Goal: Task Accomplishment & Management: Use online tool/utility

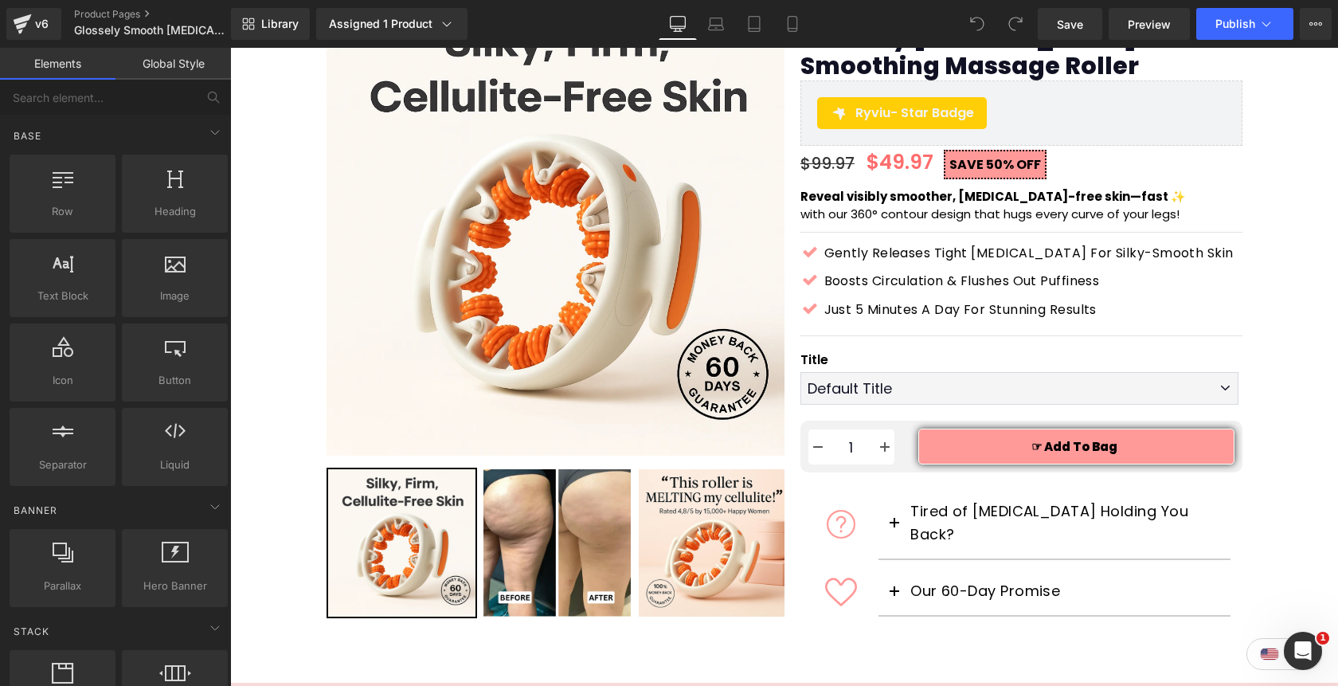
scroll to position [162, 0]
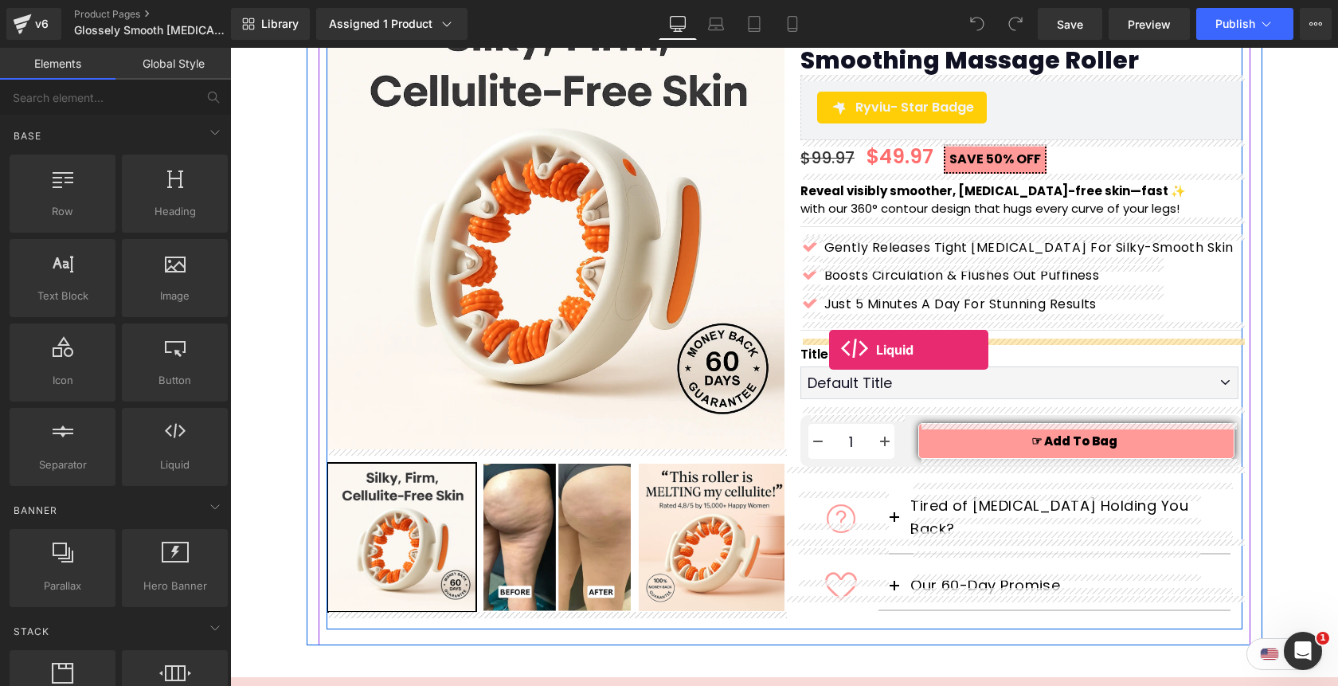
drag, startPoint x: 394, startPoint y: 490, endPoint x: 829, endPoint y: 350, distance: 457.8
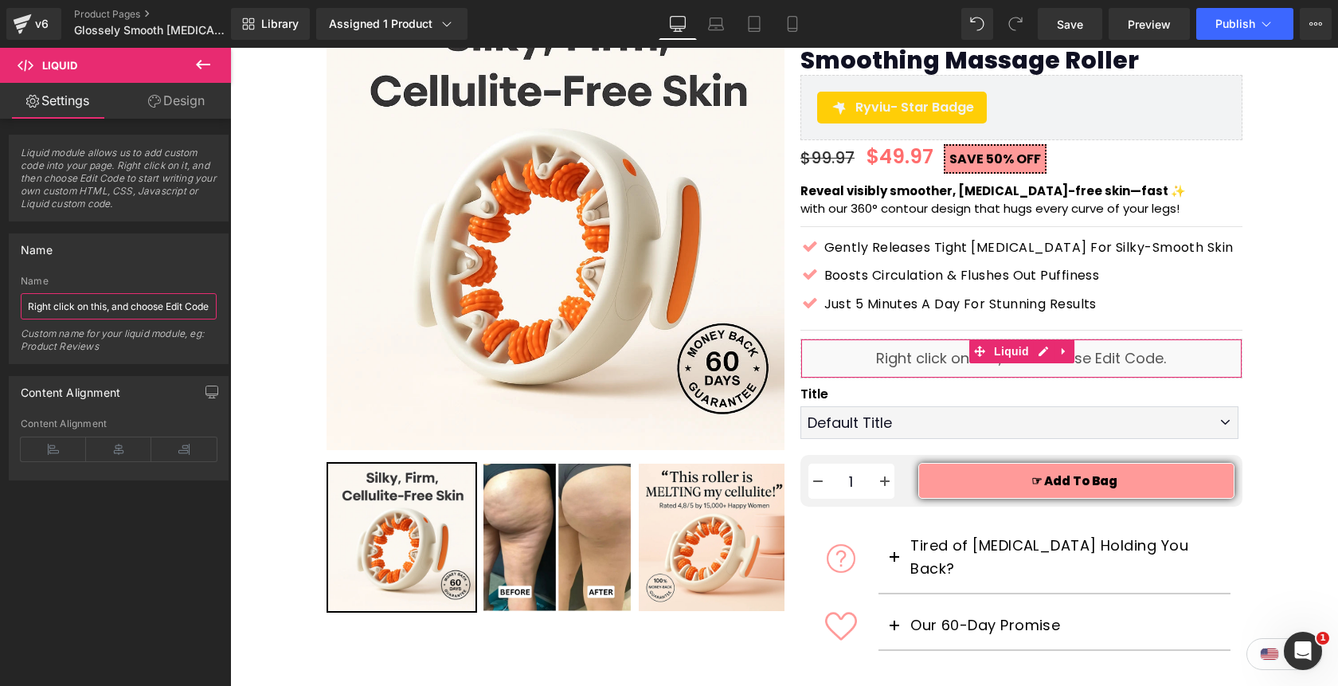
click at [139, 312] on input "Right click on this, and choose Edit Code." at bounding box center [119, 306] width 196 height 26
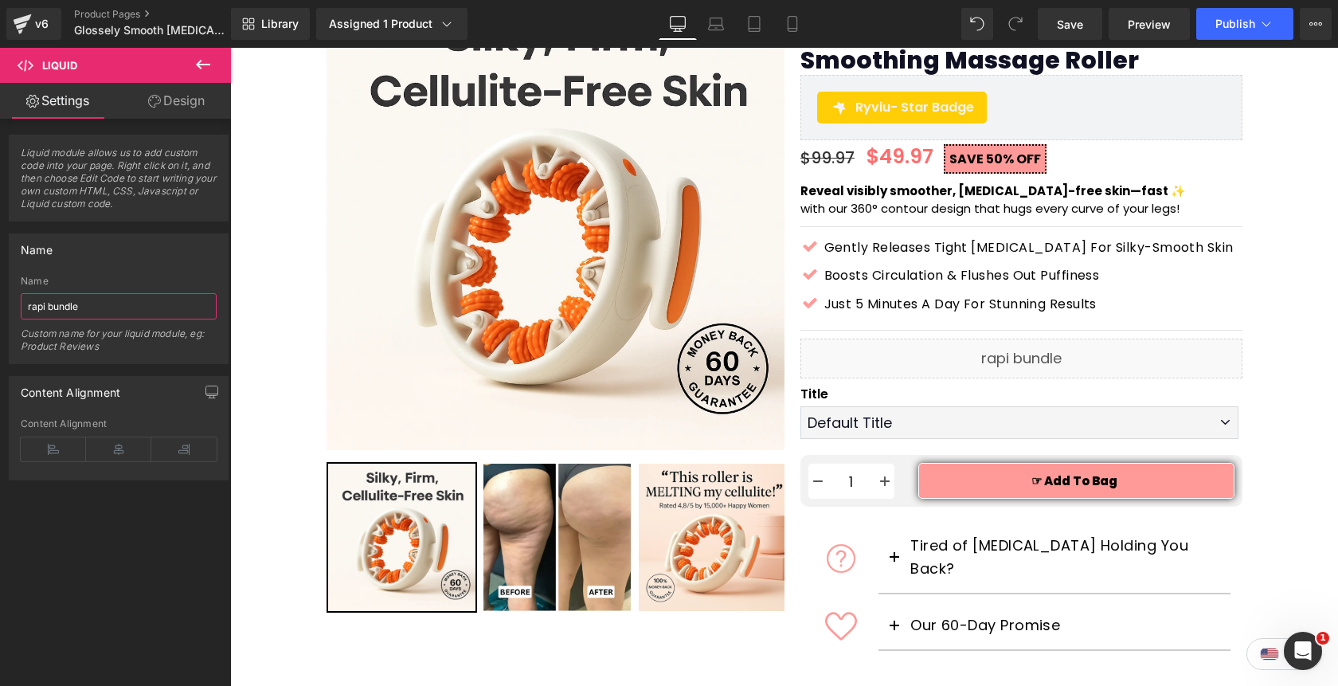
type input "rapi bundle"
click at [156, 355] on div "Custom name for your liquid module, eg: Product Reviews" at bounding box center [119, 345] width 196 height 36
click at [180, 108] on link "Design" at bounding box center [177, 101] width 116 height 36
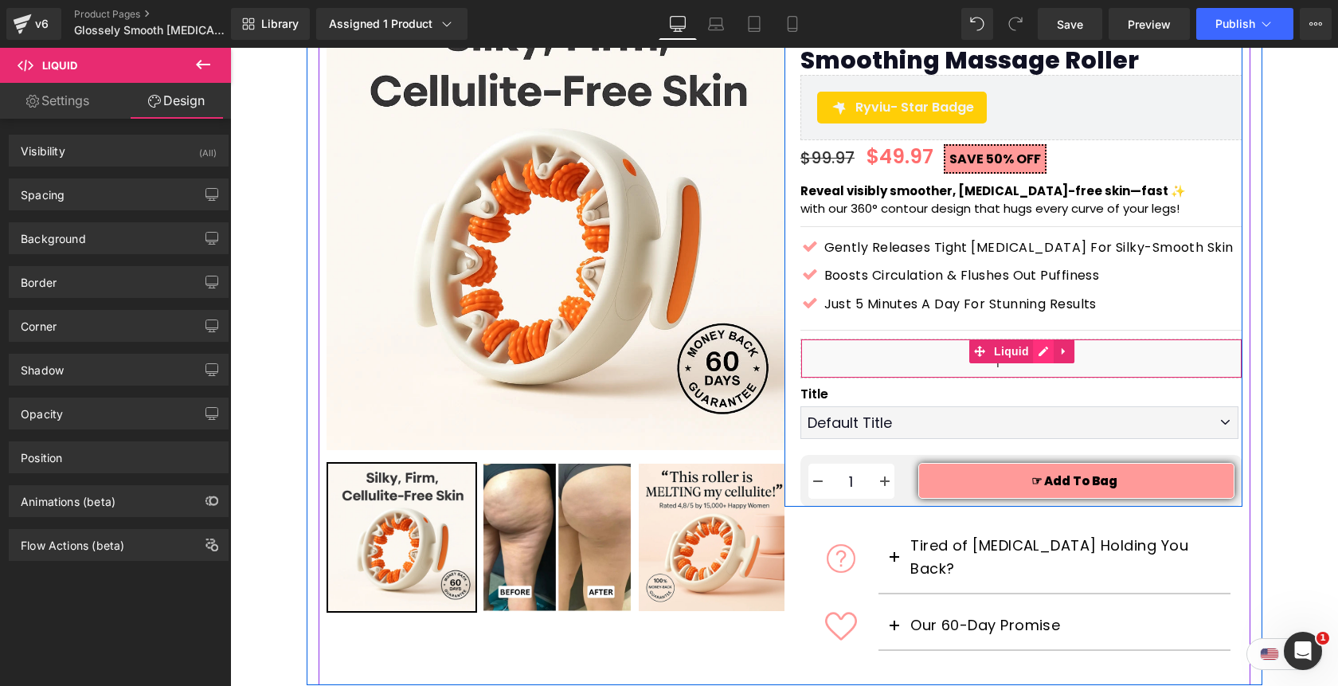
click at [1039, 354] on div "Liquid" at bounding box center [1022, 359] width 442 height 40
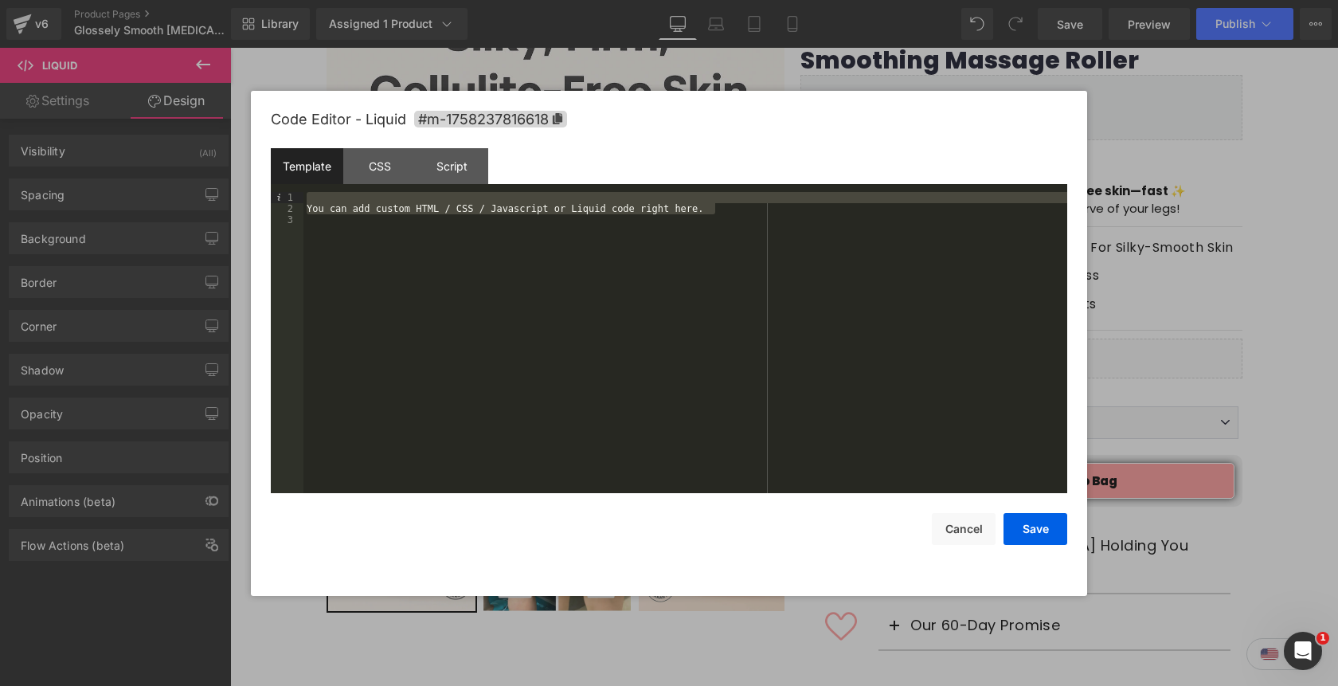
drag, startPoint x: 736, startPoint y: 211, endPoint x: 315, endPoint y: 199, distance: 421.6
click at [315, 199] on div "You can add custom HTML / CSS / Javascript or Liquid code right here." at bounding box center [686, 353] width 764 height 323
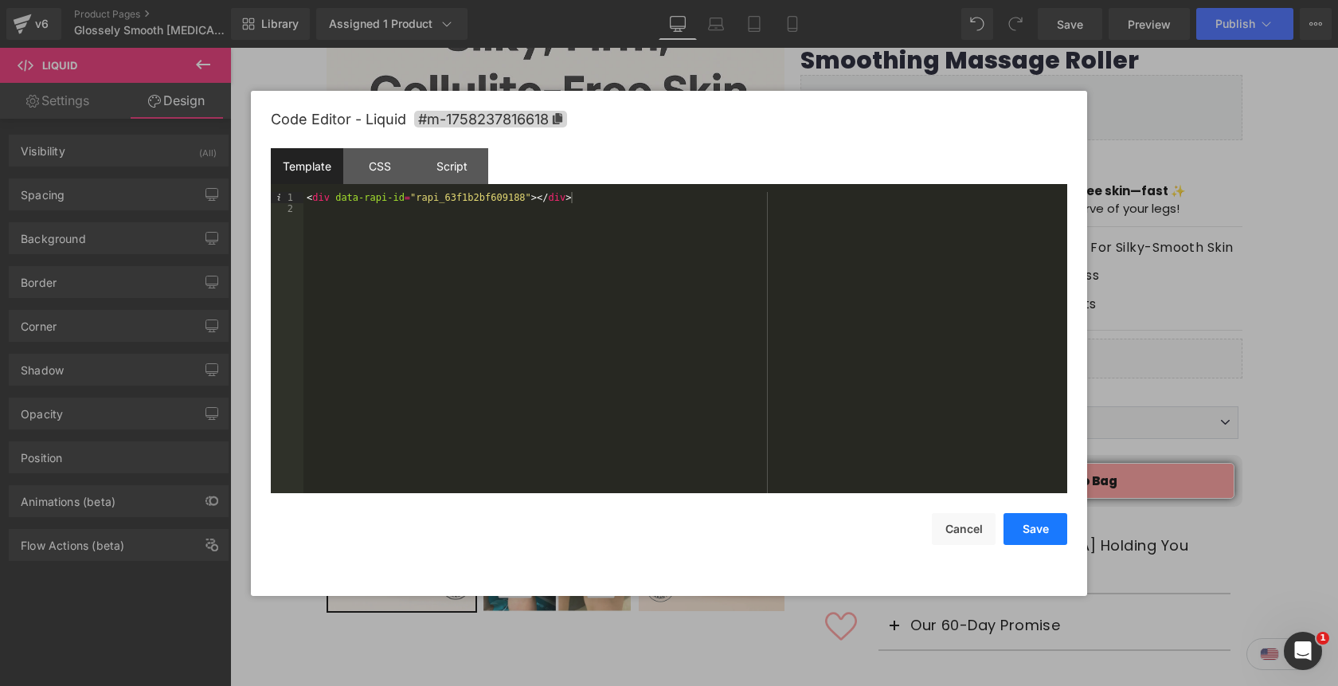
click at [1018, 533] on button "Save" at bounding box center [1036, 529] width 64 height 32
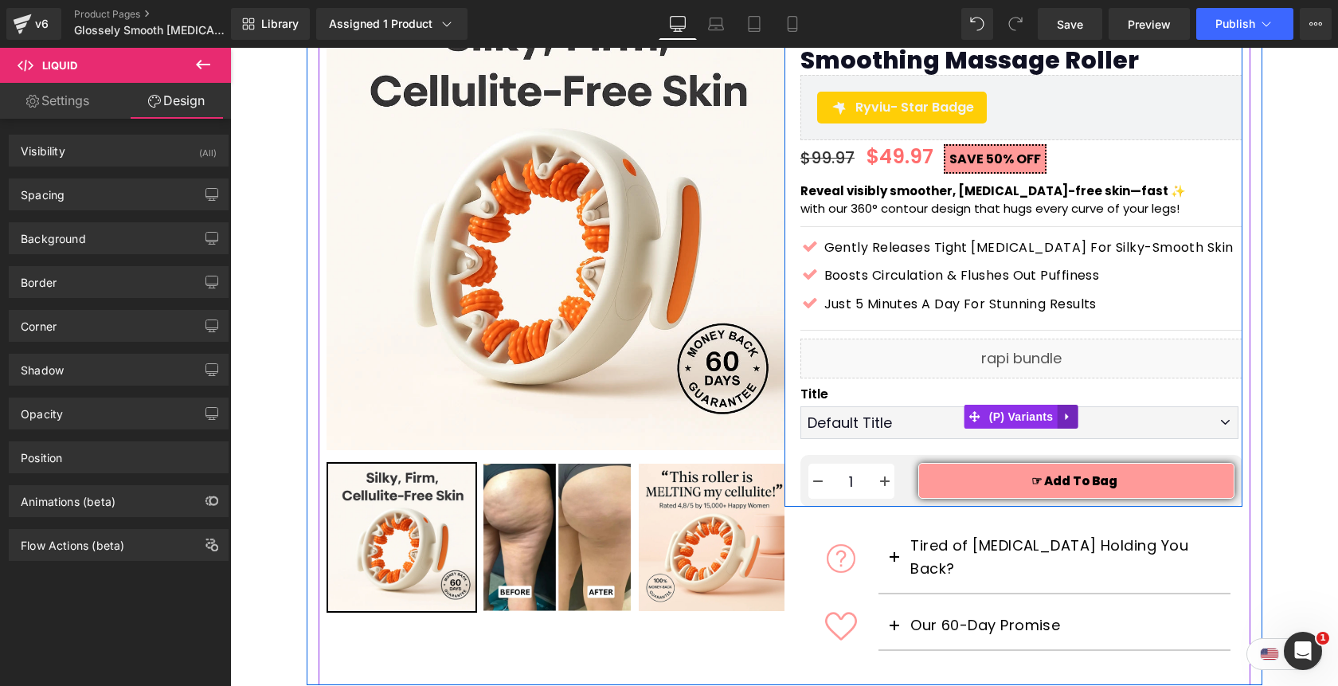
click at [1071, 415] on icon at bounding box center [1067, 417] width 11 height 12
click at [1073, 415] on icon at bounding box center [1077, 416] width 11 height 11
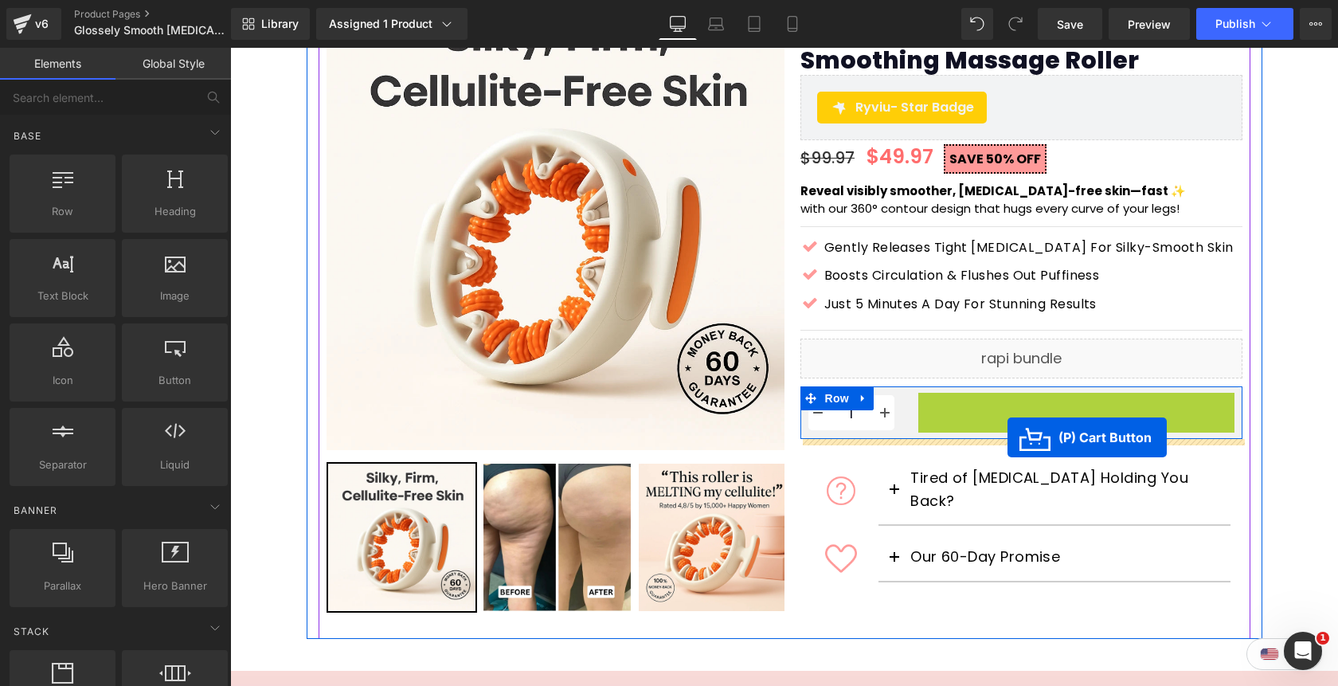
drag, startPoint x: 1020, startPoint y: 413, endPoint x: 1007, endPoint y: 437, distance: 27.1
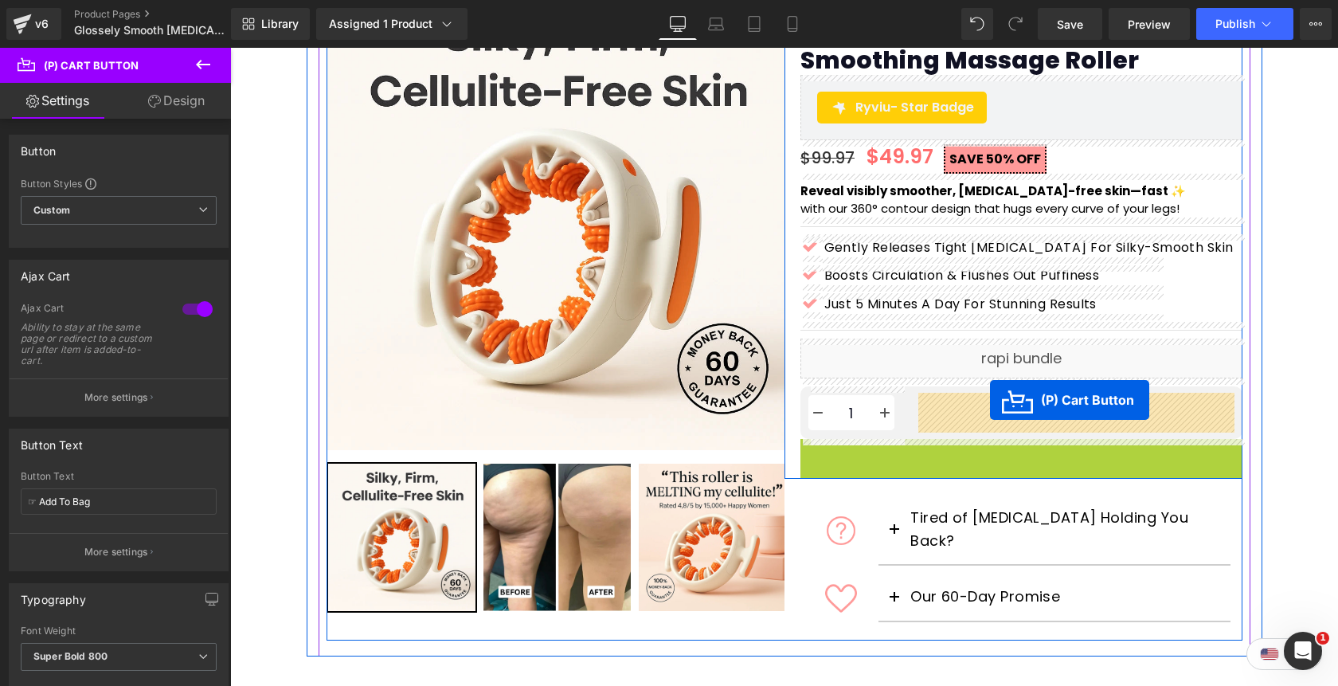
drag, startPoint x: 963, startPoint y: 458, endPoint x: 990, endPoint y: 400, distance: 64.2
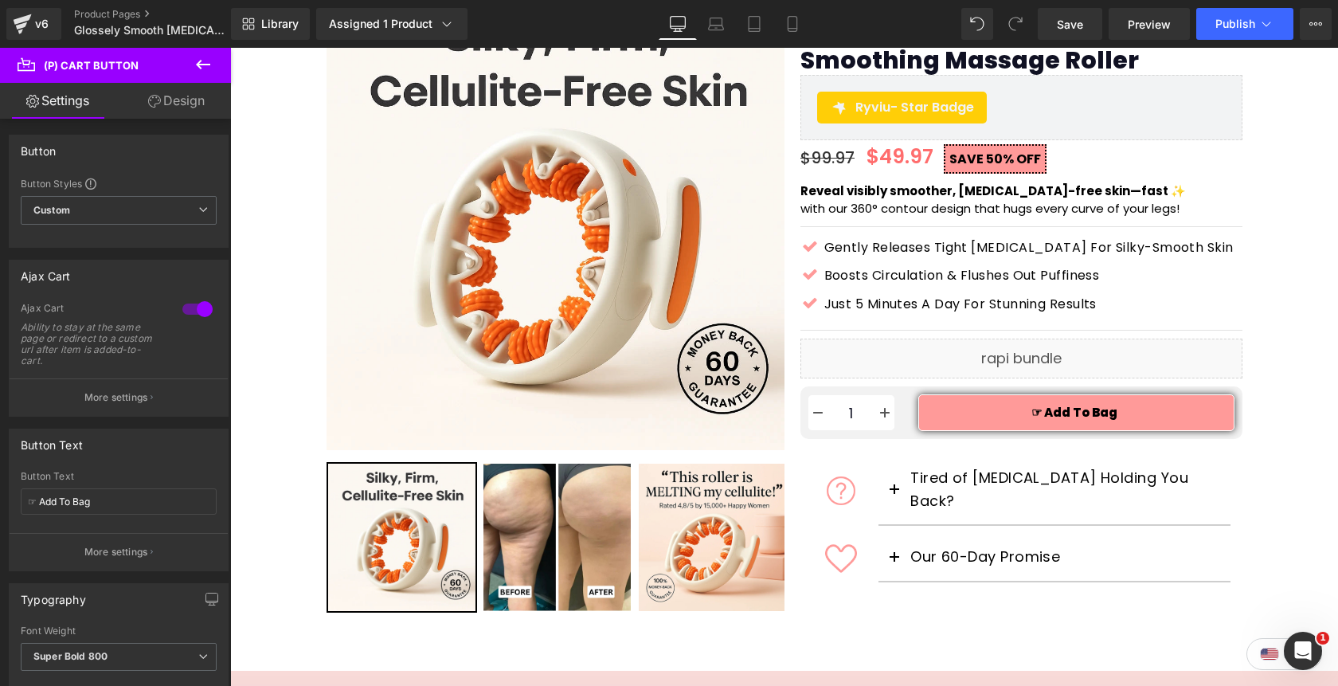
click at [206, 67] on icon at bounding box center [203, 64] width 19 height 19
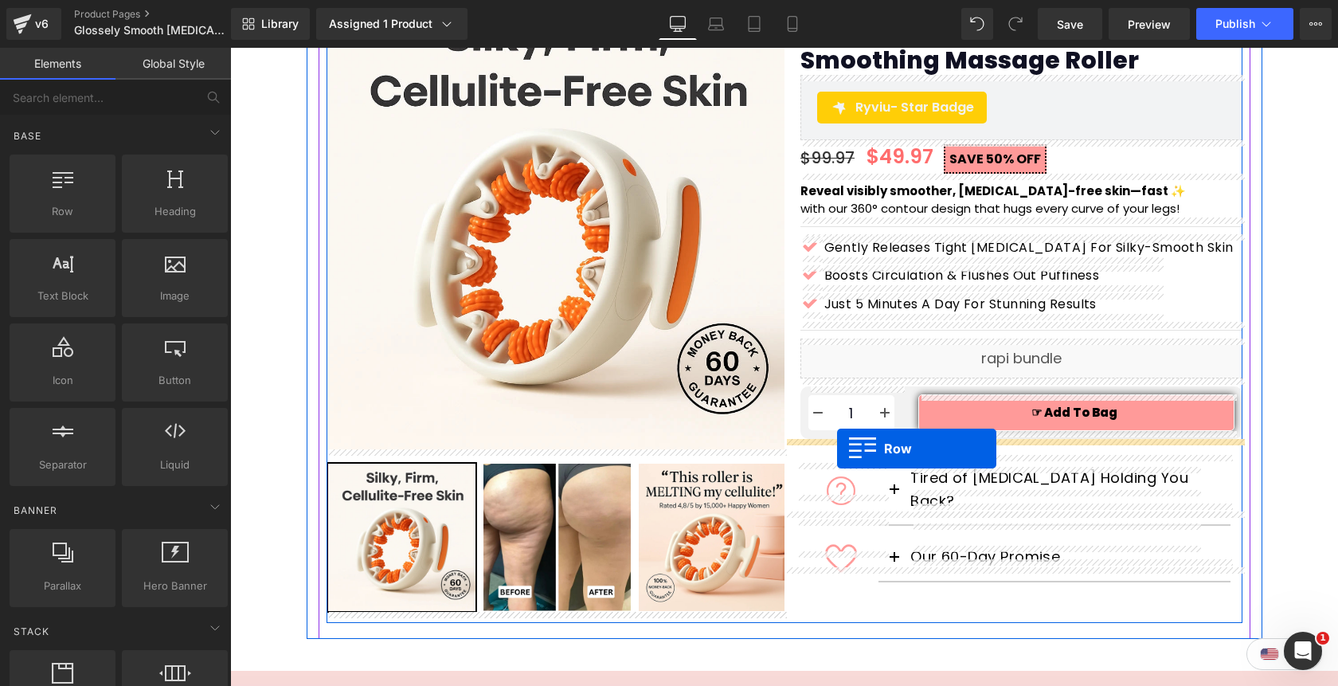
drag, startPoint x: 306, startPoint y: 245, endPoint x: 837, endPoint y: 449, distance: 568.9
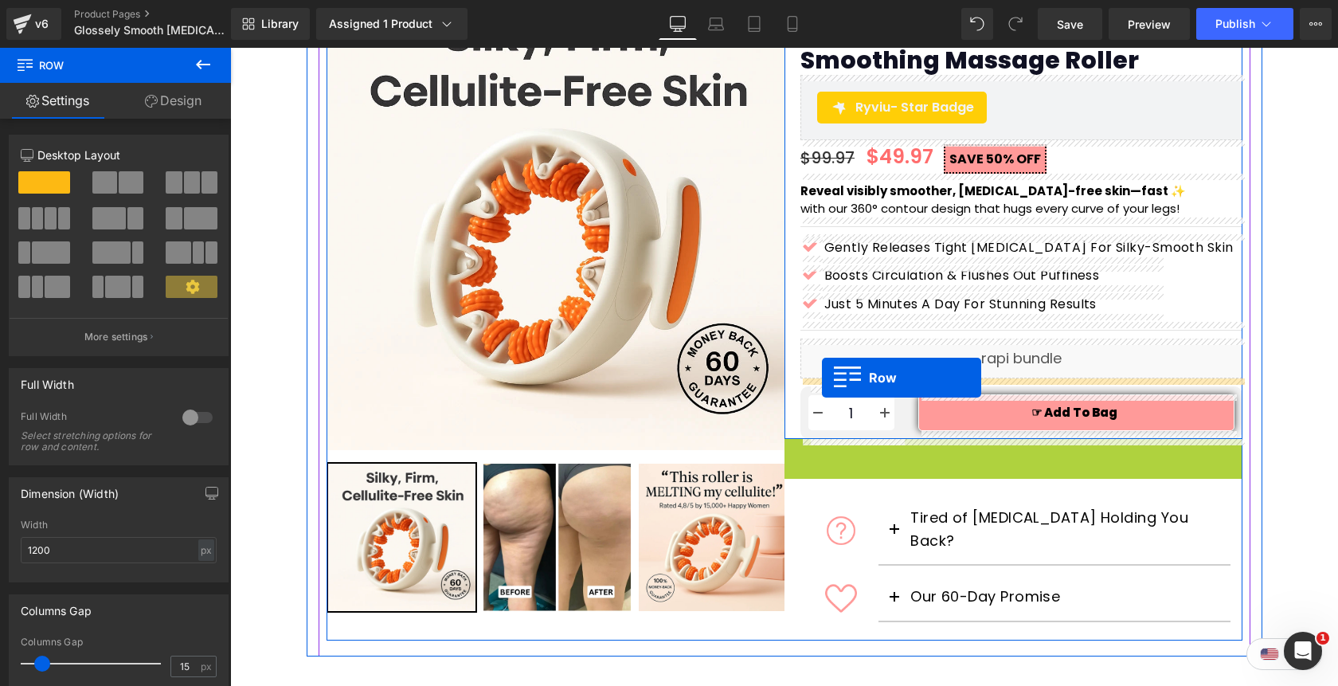
drag, startPoint x: 790, startPoint y: 453, endPoint x: 822, endPoint y: 378, distance: 81.4
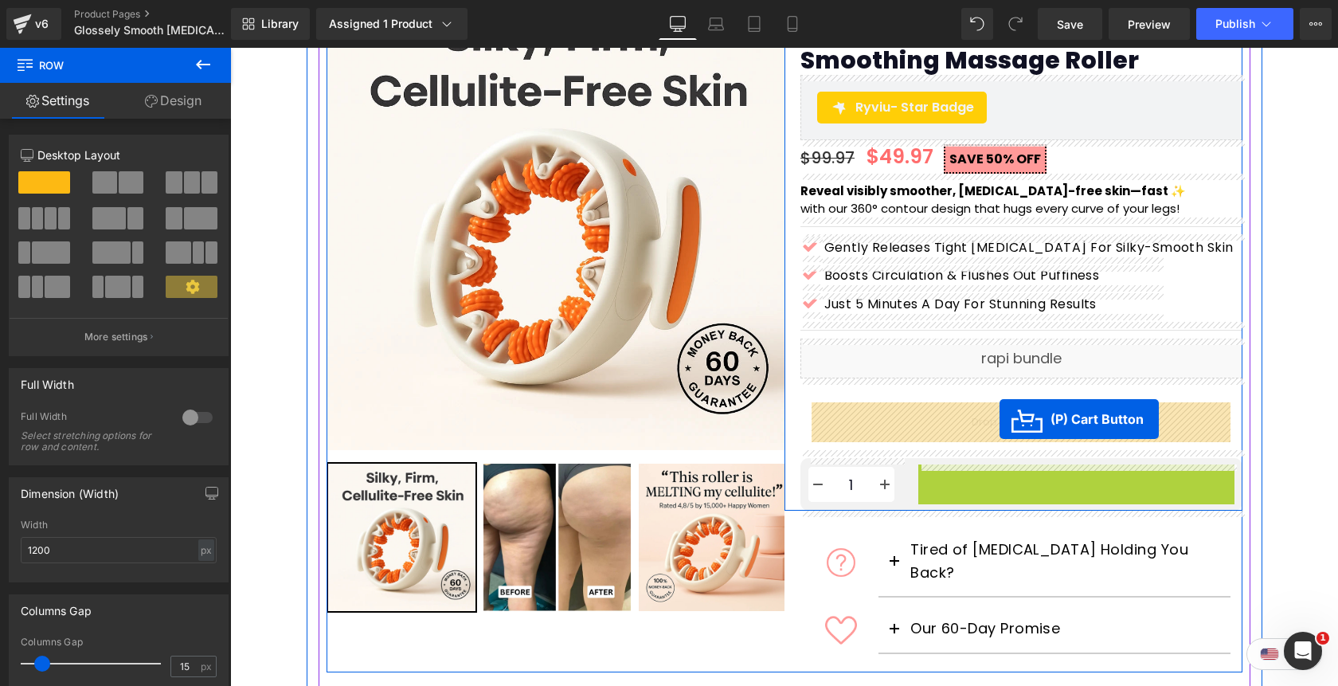
drag, startPoint x: 1021, startPoint y: 484, endPoint x: 1000, endPoint y: 419, distance: 68.0
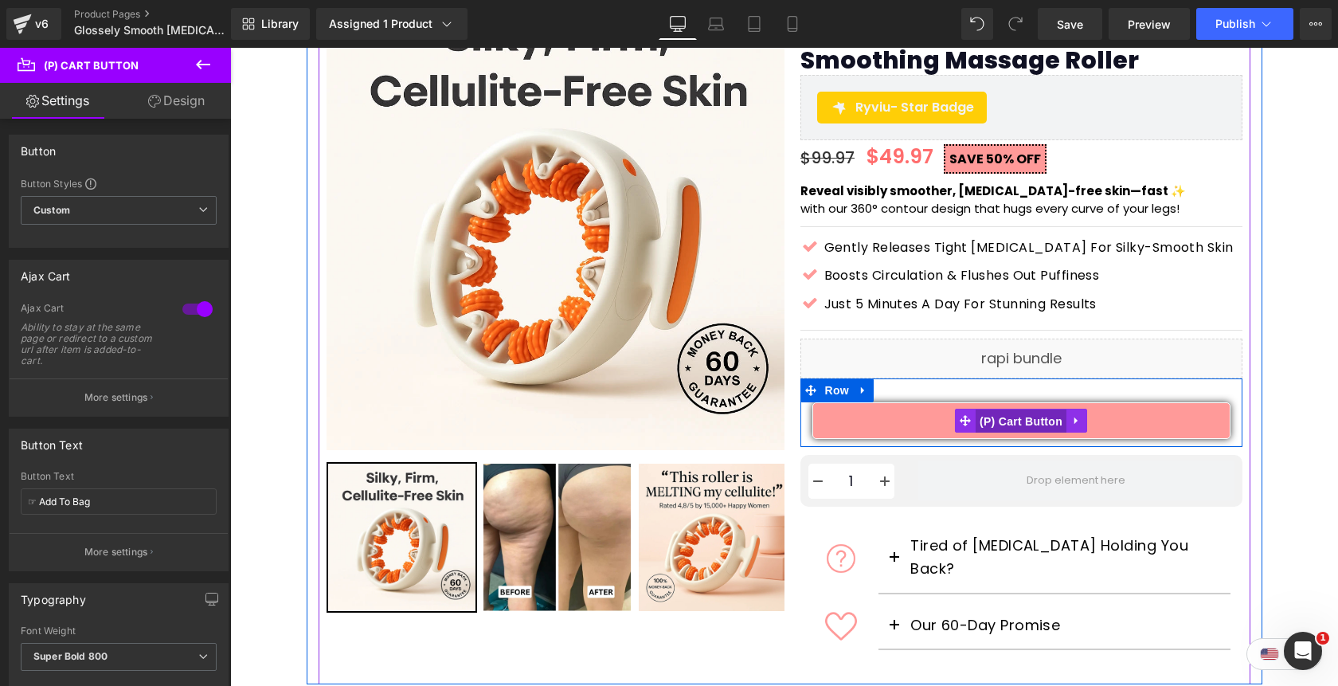
click at [1005, 417] on span "(P) Cart Button" at bounding box center [1021, 422] width 91 height 24
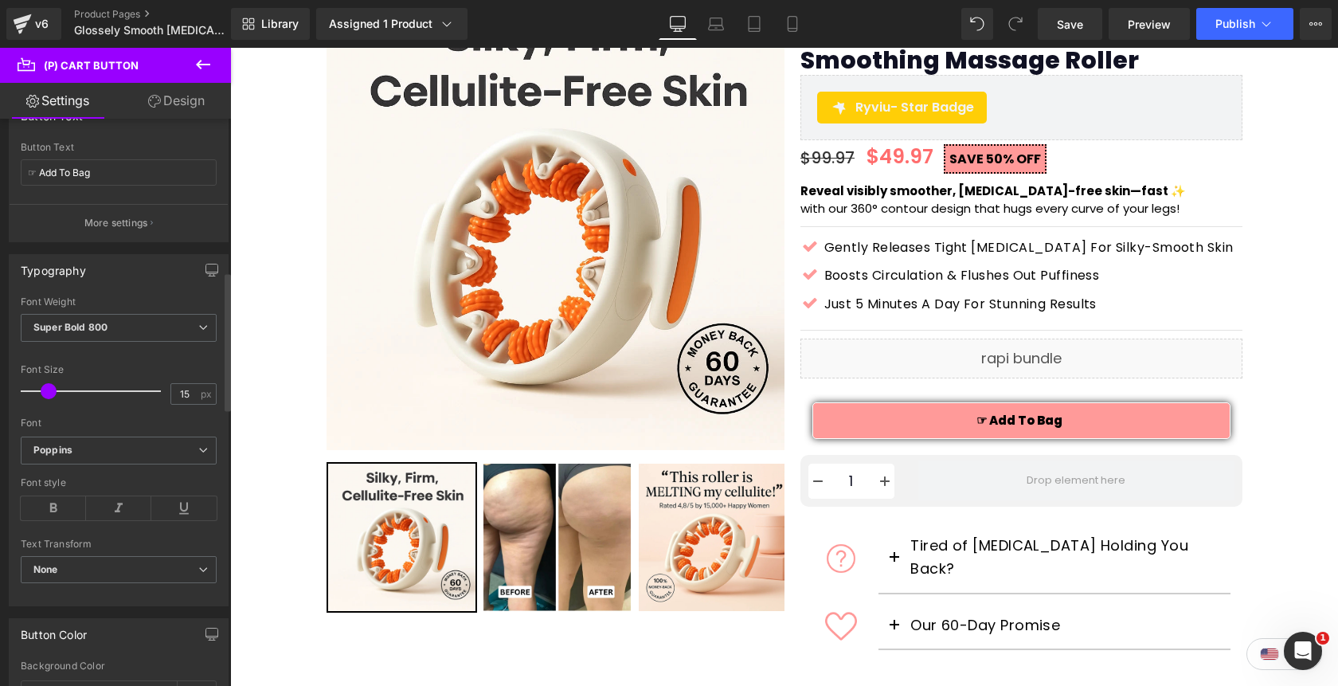
scroll to position [280, 0]
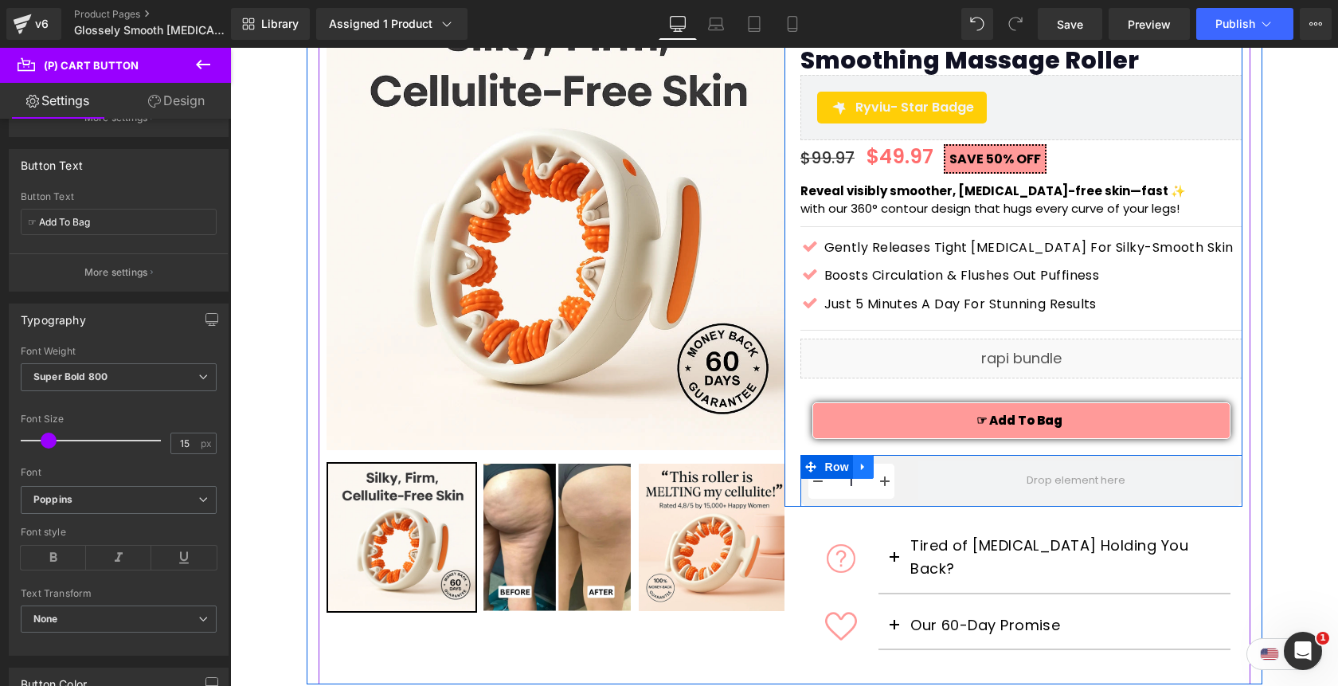
click at [866, 471] on icon at bounding box center [863, 467] width 11 height 12
click at [859, 471] on icon at bounding box center [863, 466] width 11 height 11
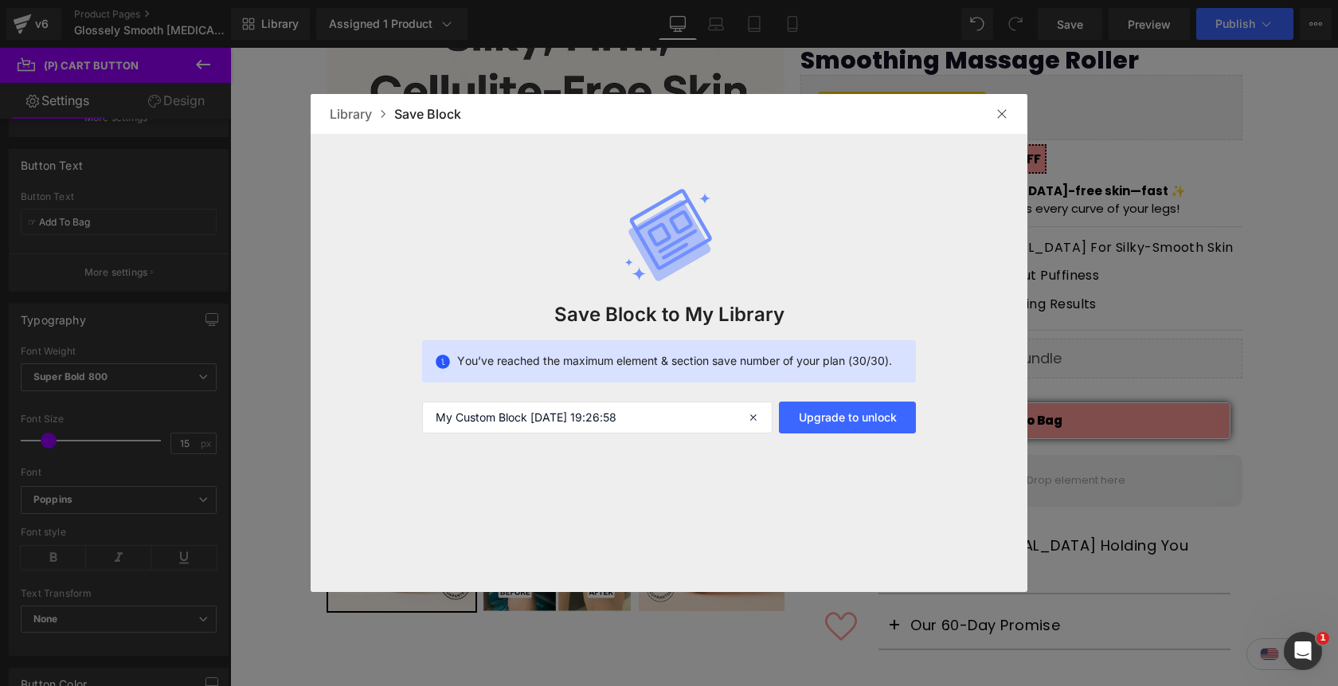
click at [1001, 115] on img at bounding box center [1002, 114] width 13 height 13
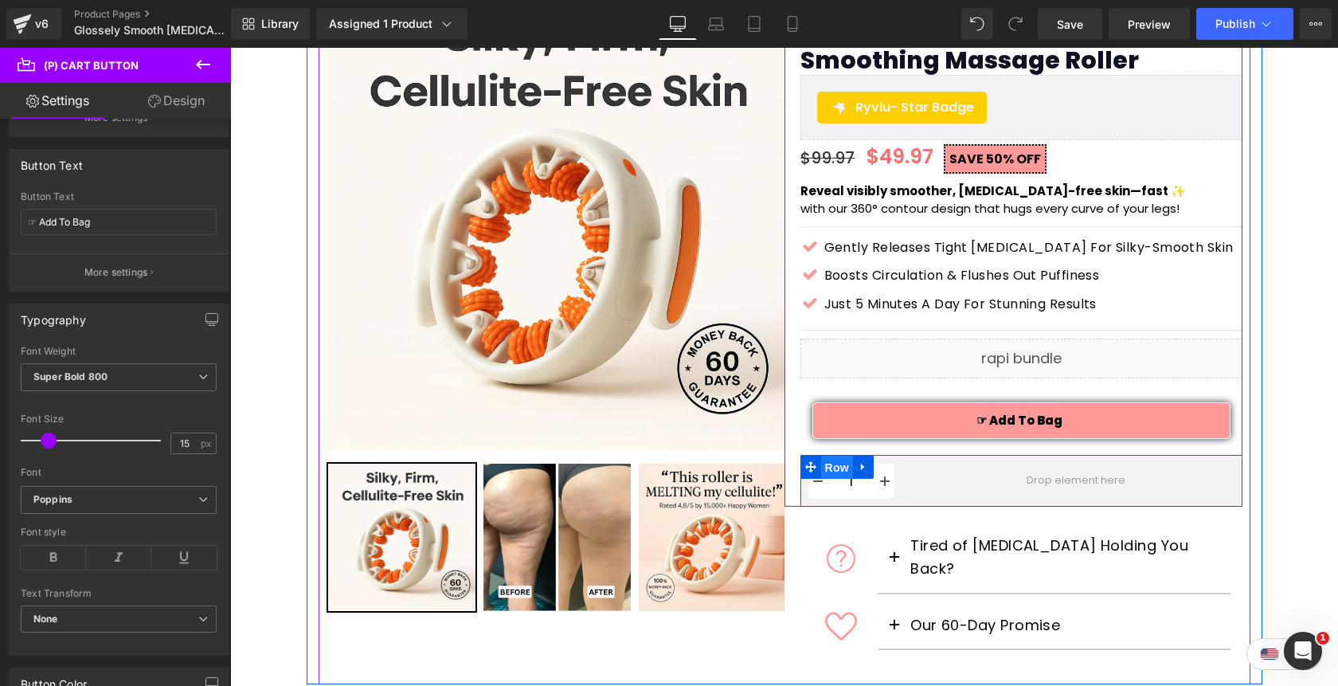
click at [836, 465] on span "Row" at bounding box center [837, 468] width 32 height 24
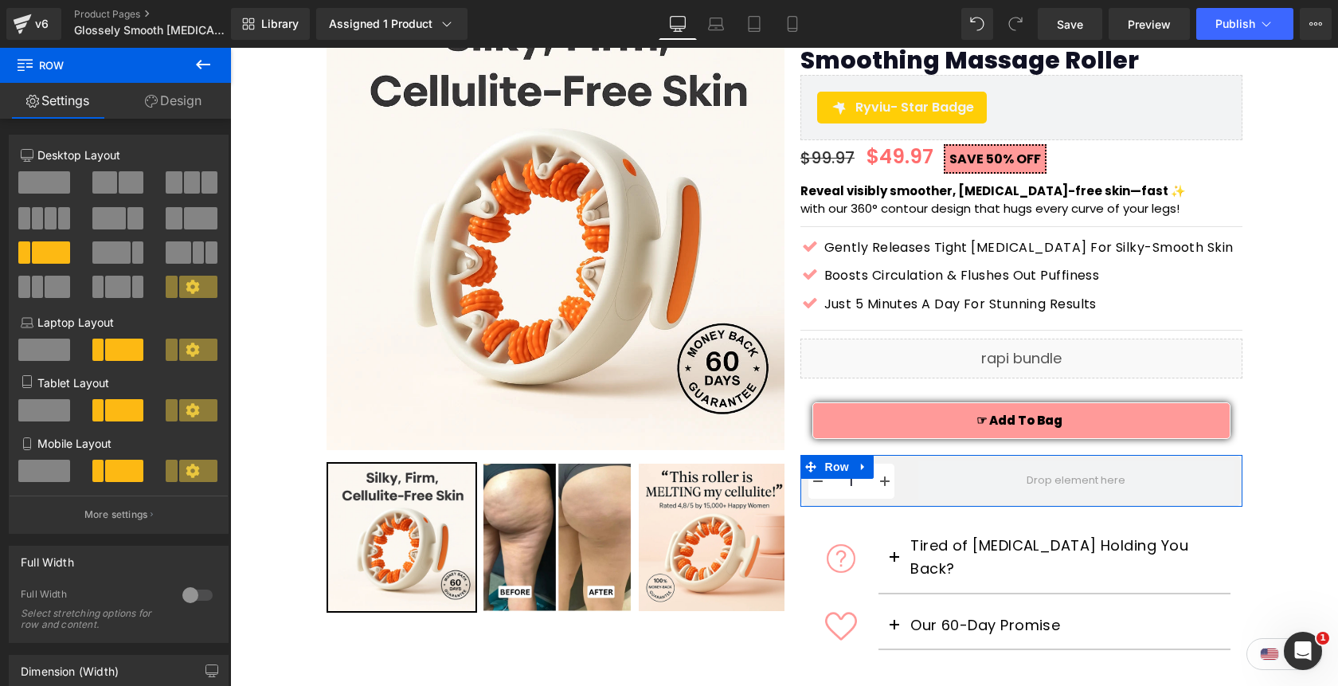
click at [178, 104] on link "Design" at bounding box center [174, 101] width 116 height 36
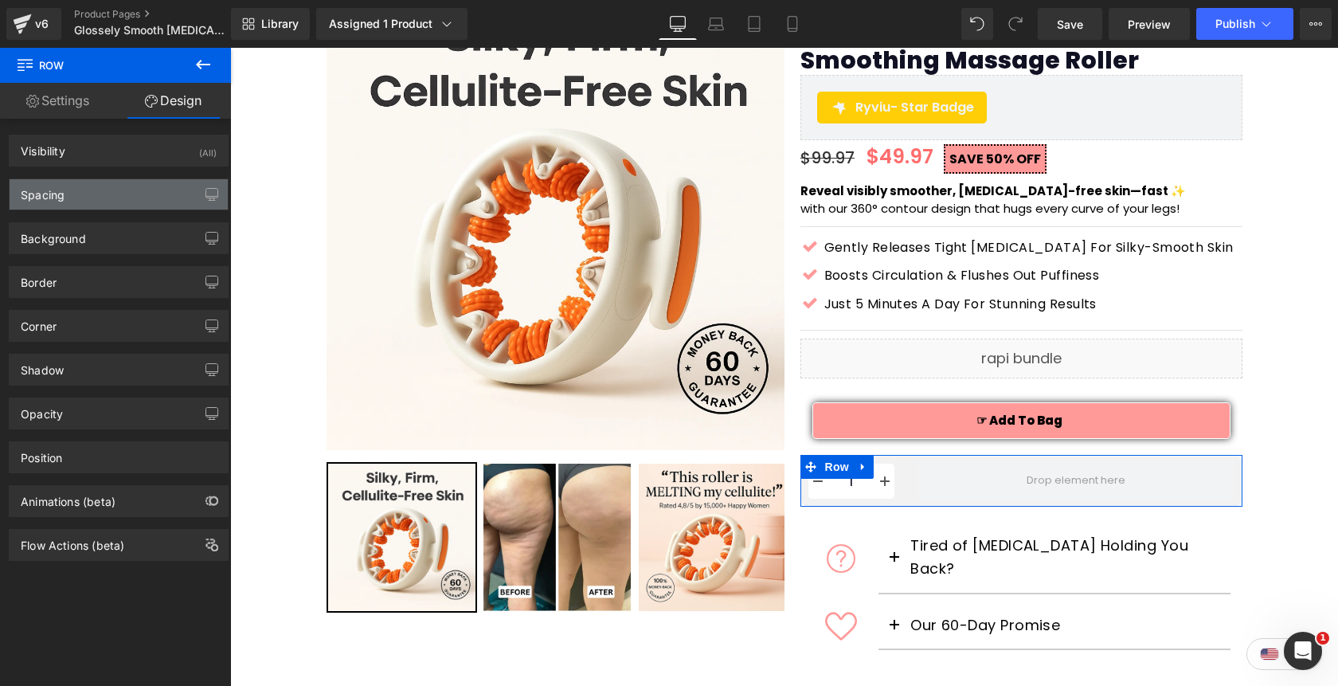
click at [135, 188] on div "Spacing" at bounding box center [119, 194] width 218 height 30
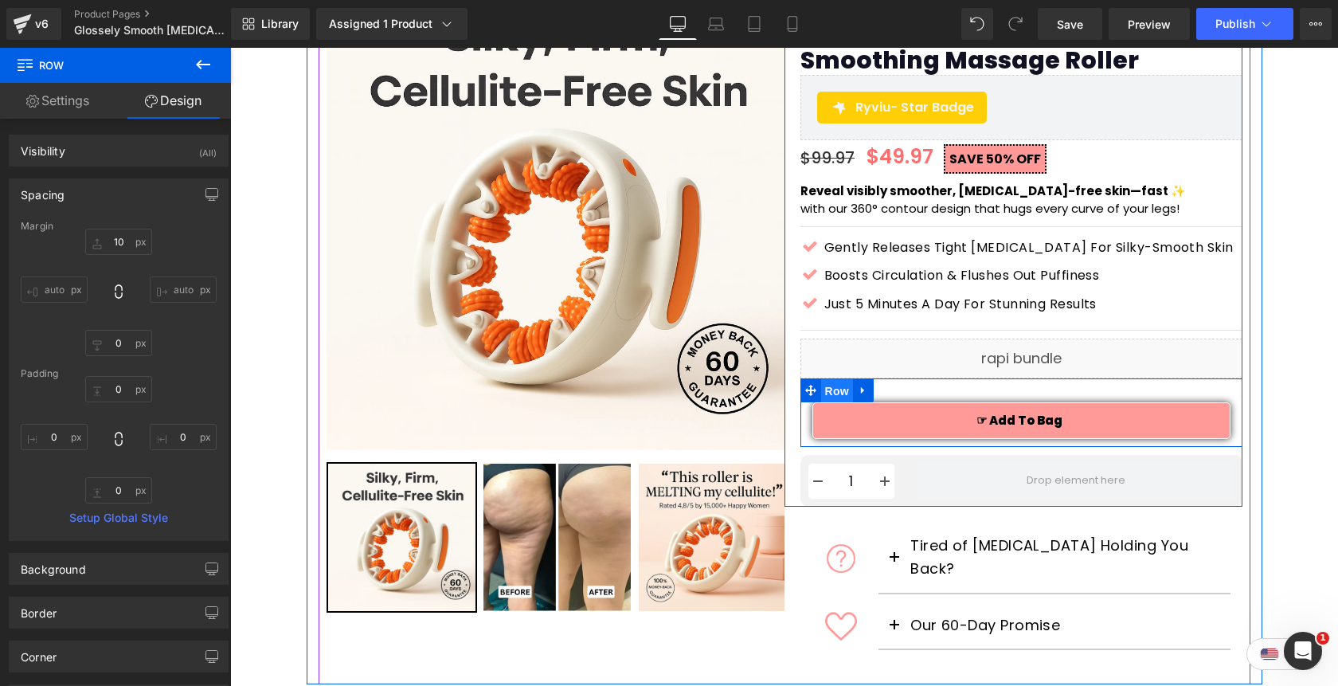
click at [837, 392] on span "Row" at bounding box center [837, 391] width 32 height 24
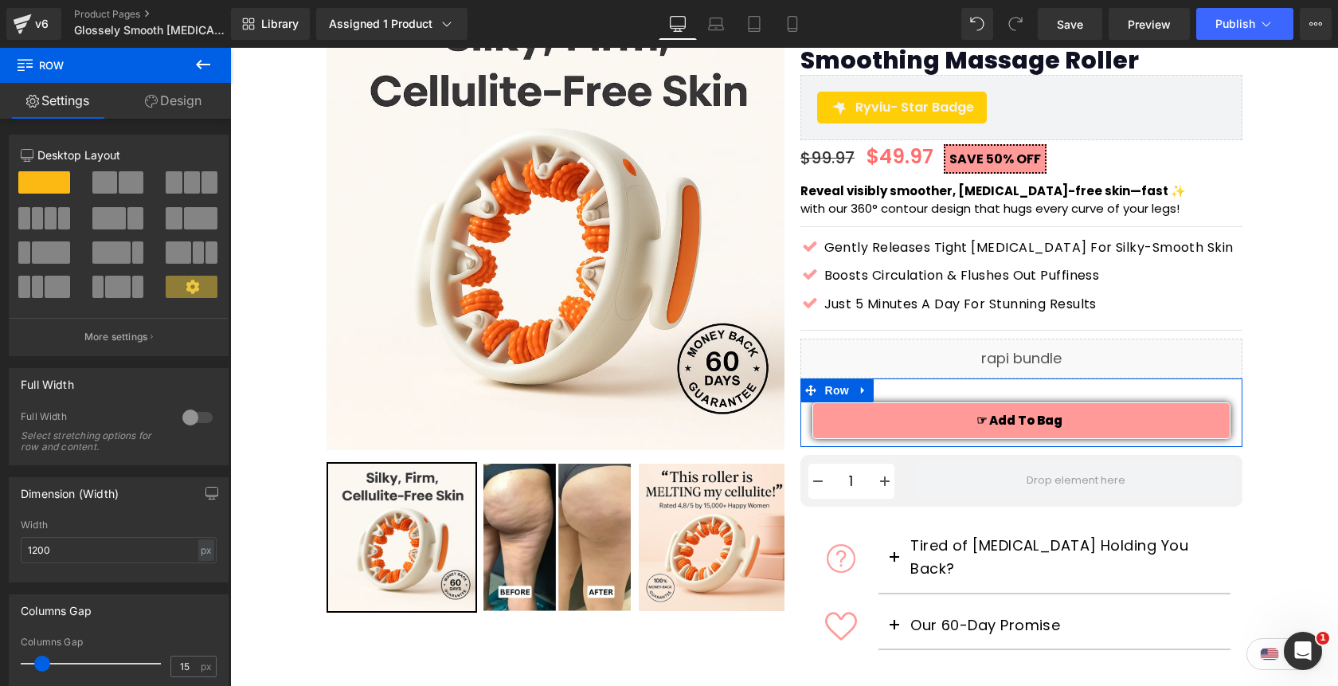
click at [163, 105] on link "Design" at bounding box center [174, 101] width 116 height 36
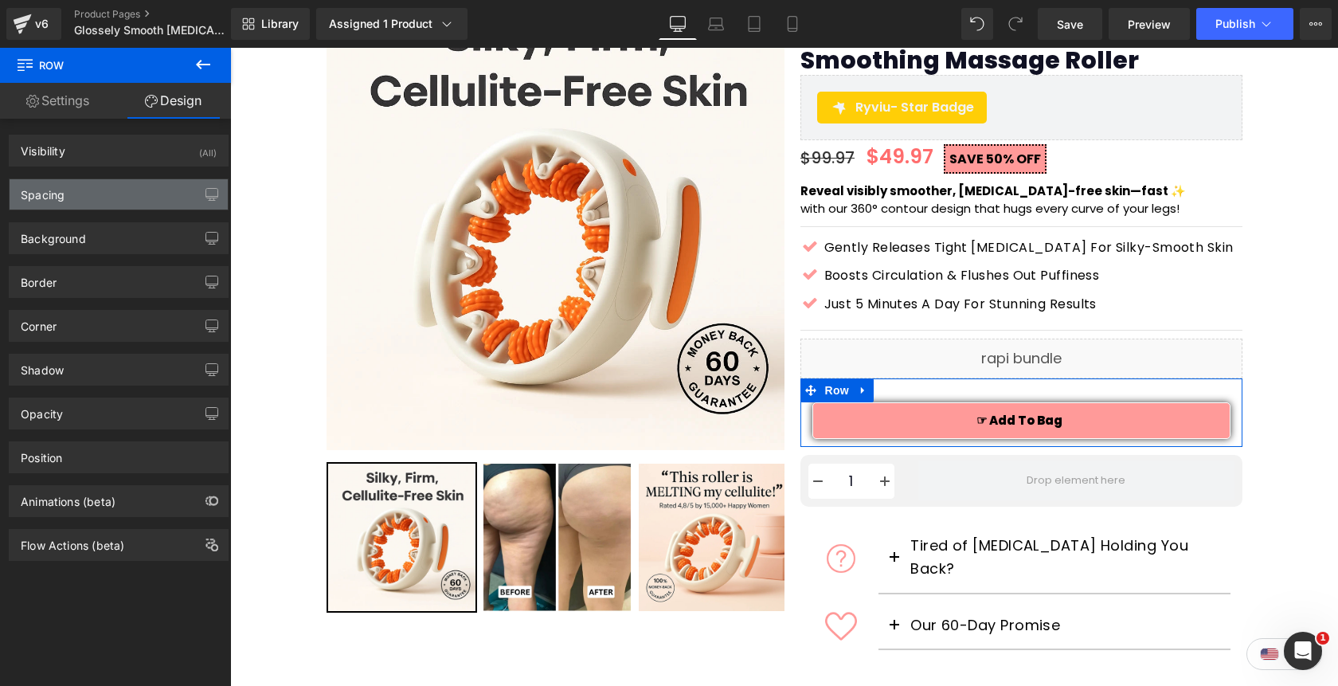
click at [102, 199] on div "Spacing" at bounding box center [119, 194] width 218 height 30
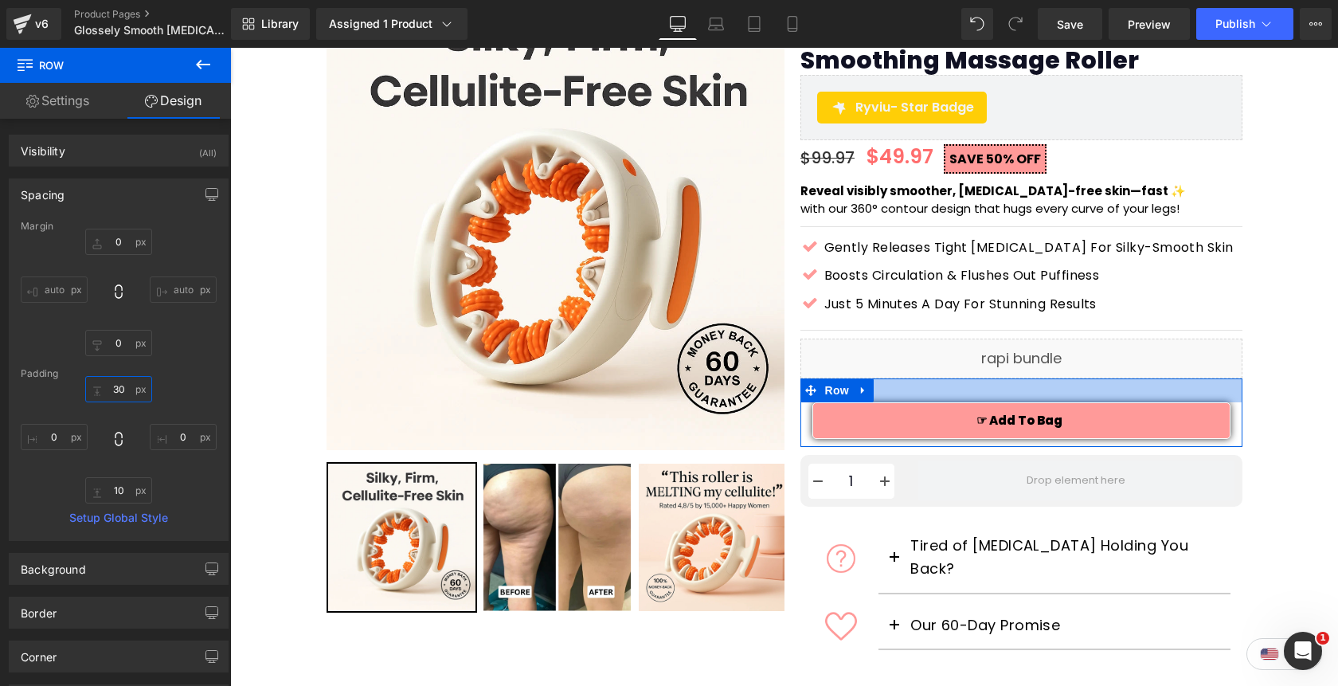
click at [120, 389] on input "text" at bounding box center [118, 389] width 67 height 26
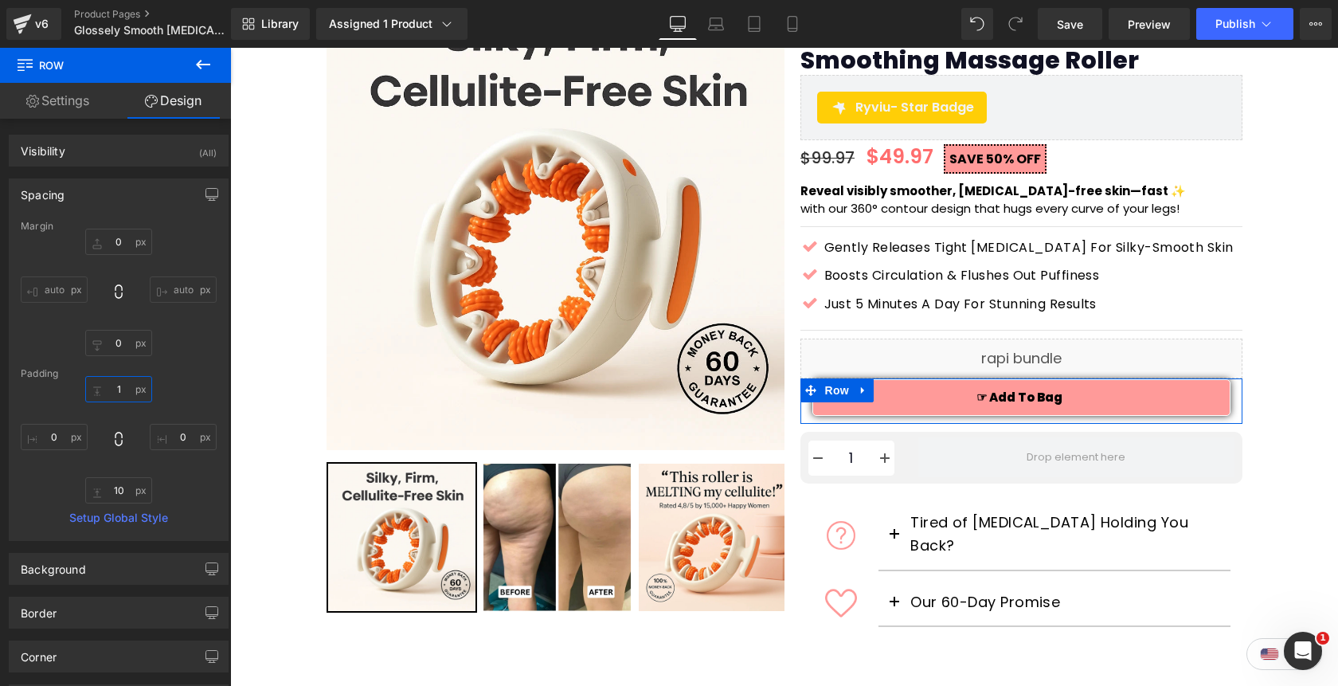
type input "10"
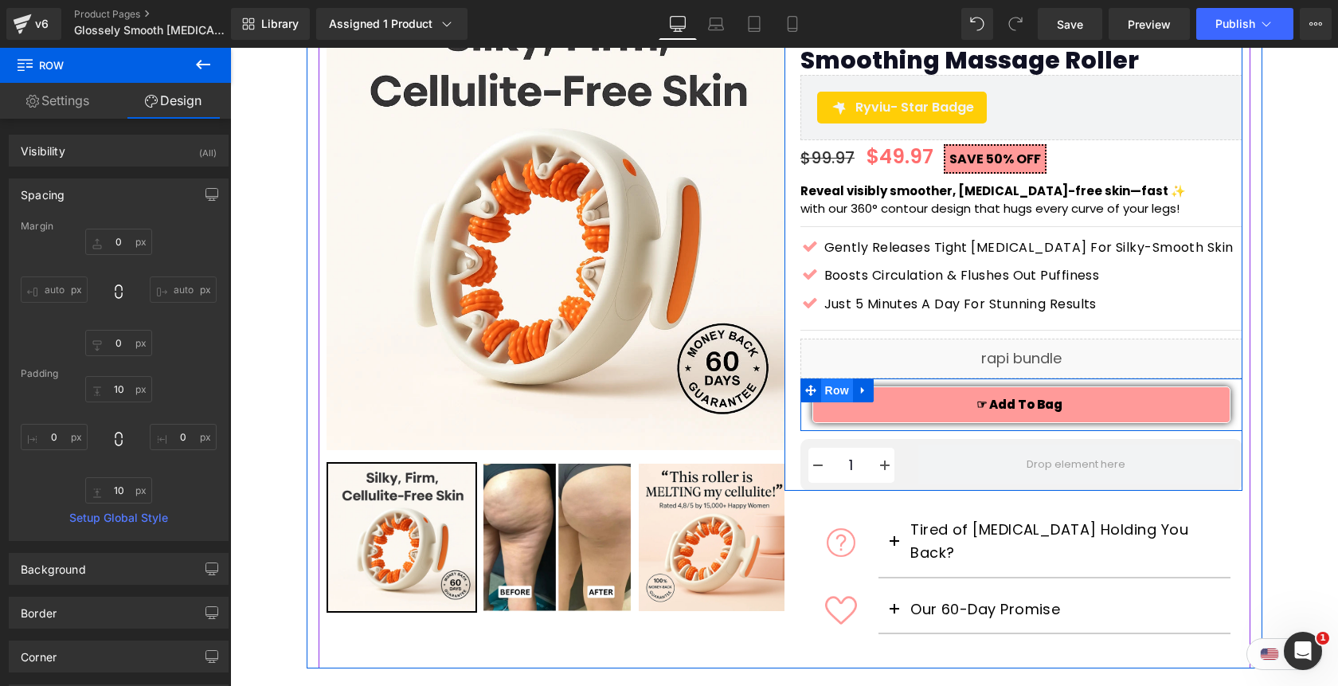
click at [833, 390] on span "Row" at bounding box center [837, 390] width 32 height 24
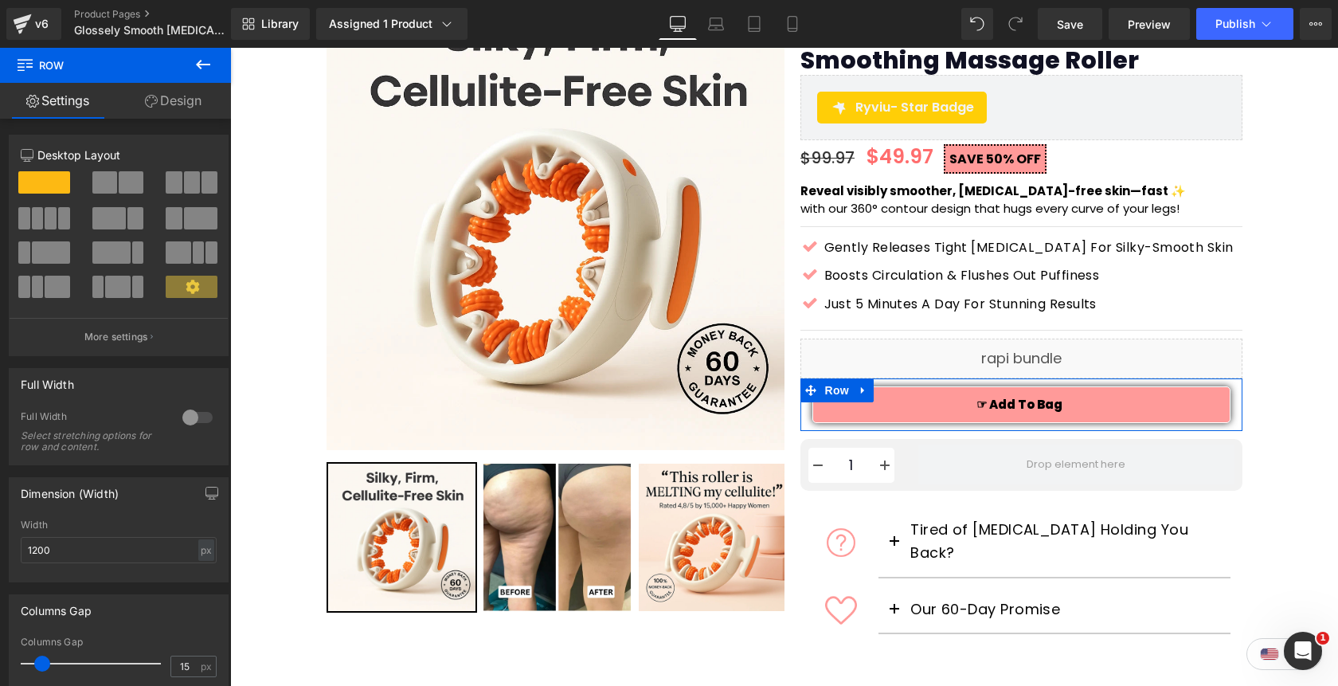
click at [189, 414] on div at bounding box center [197, 417] width 38 height 25
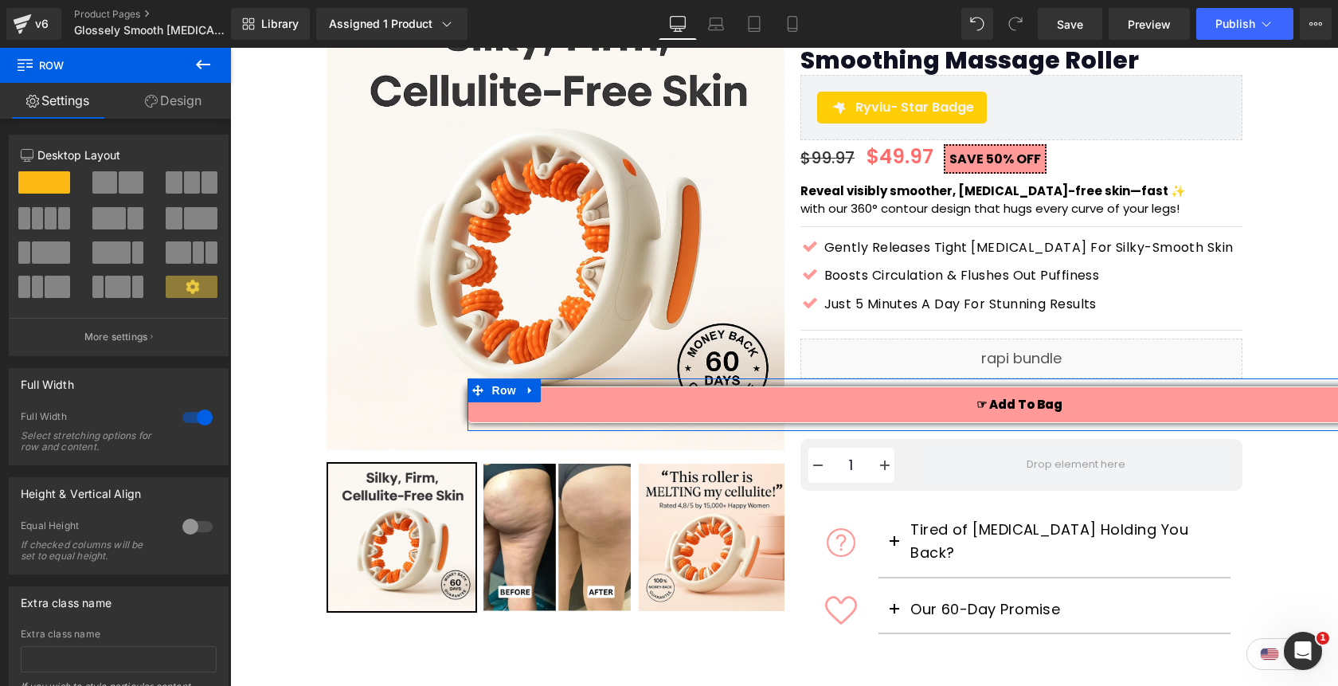
click at [189, 414] on div at bounding box center [197, 417] width 38 height 25
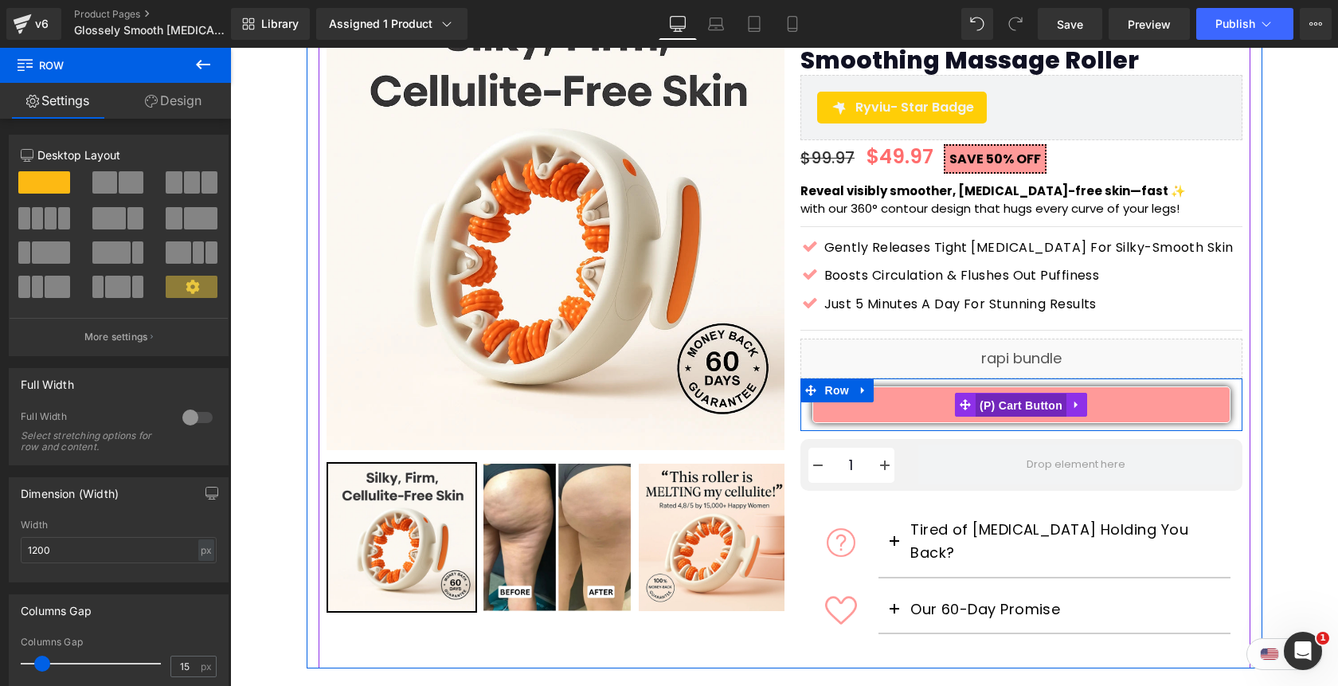
click at [1037, 401] on span "(P) Cart Button" at bounding box center [1021, 406] width 91 height 24
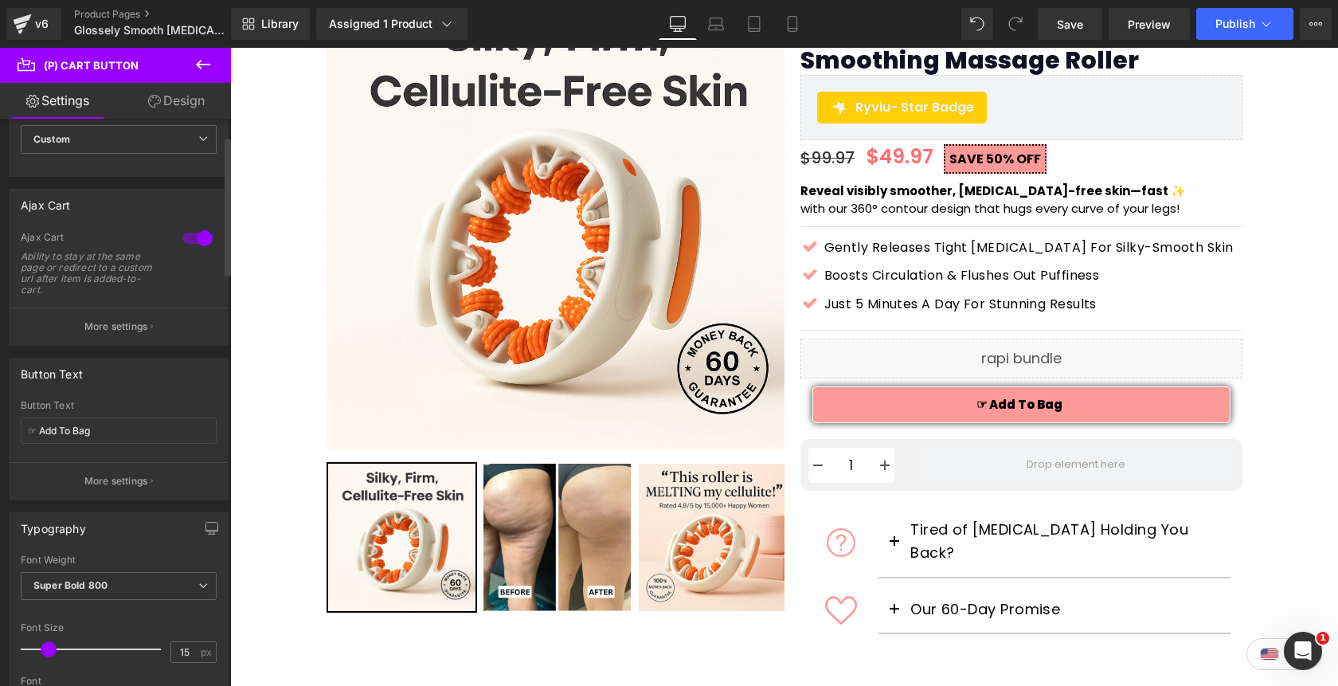
scroll to position [0, 0]
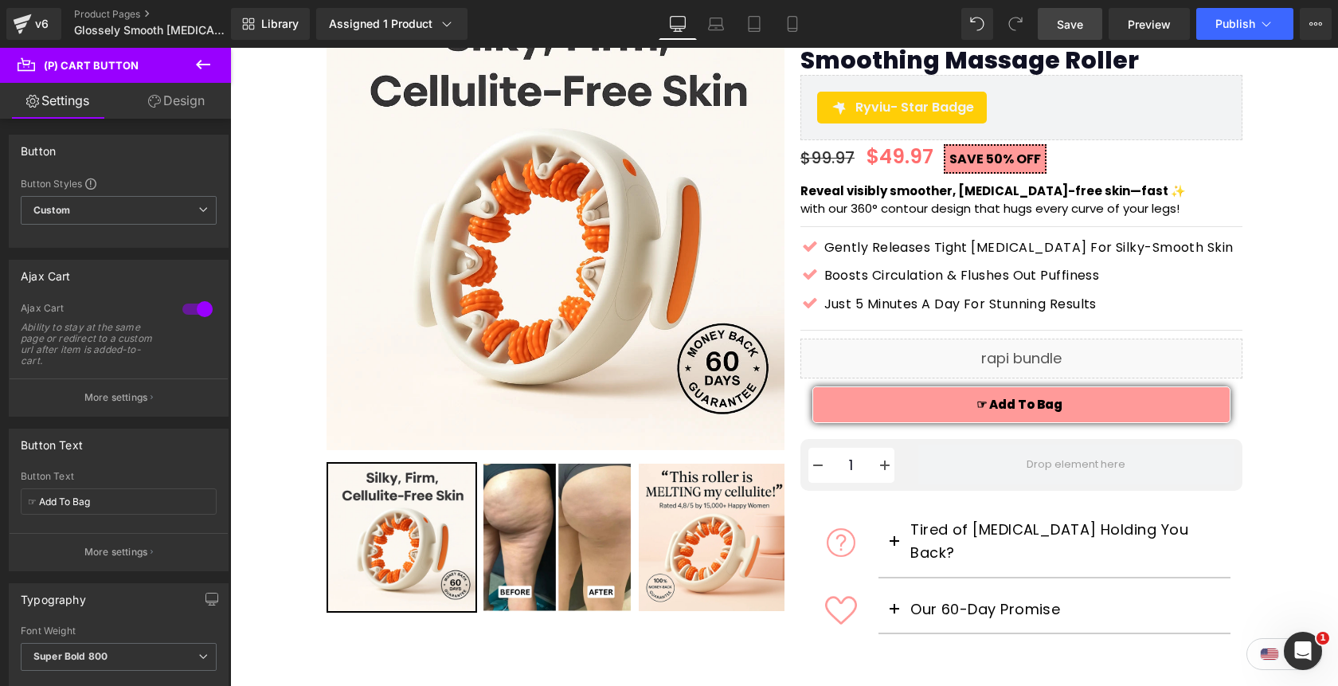
click at [1064, 31] on span "Save" at bounding box center [1070, 24] width 26 height 17
click at [1253, 28] on span "Publish" at bounding box center [1236, 24] width 40 height 13
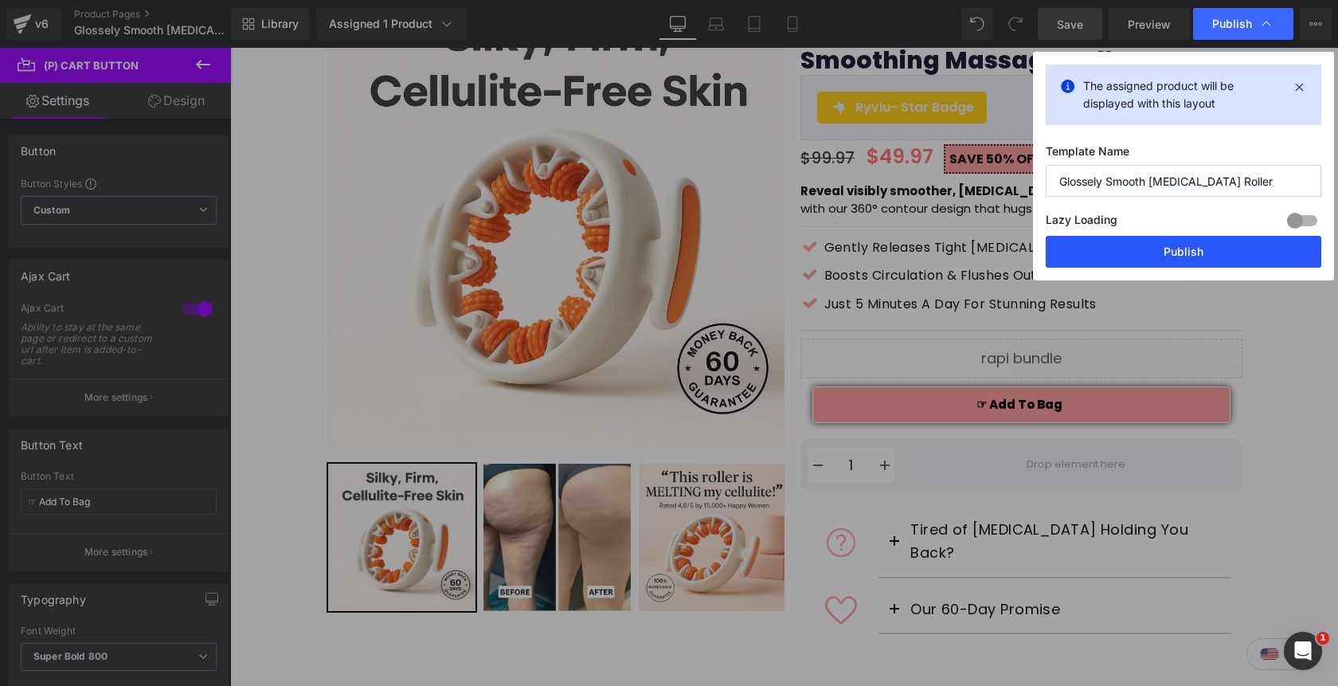
click at [1212, 256] on button "Publish" at bounding box center [1184, 252] width 276 height 32
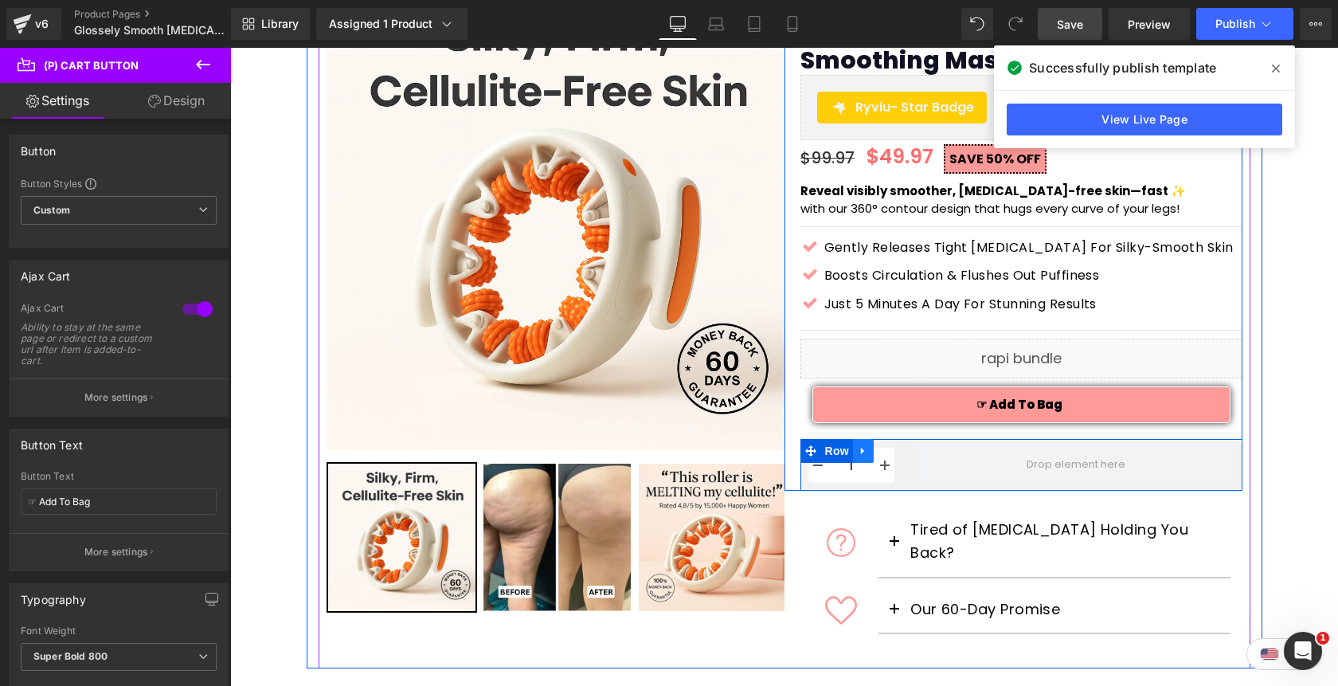
click at [868, 449] on icon at bounding box center [863, 451] width 11 height 12
click at [903, 457] on link at bounding box center [905, 451] width 21 height 24
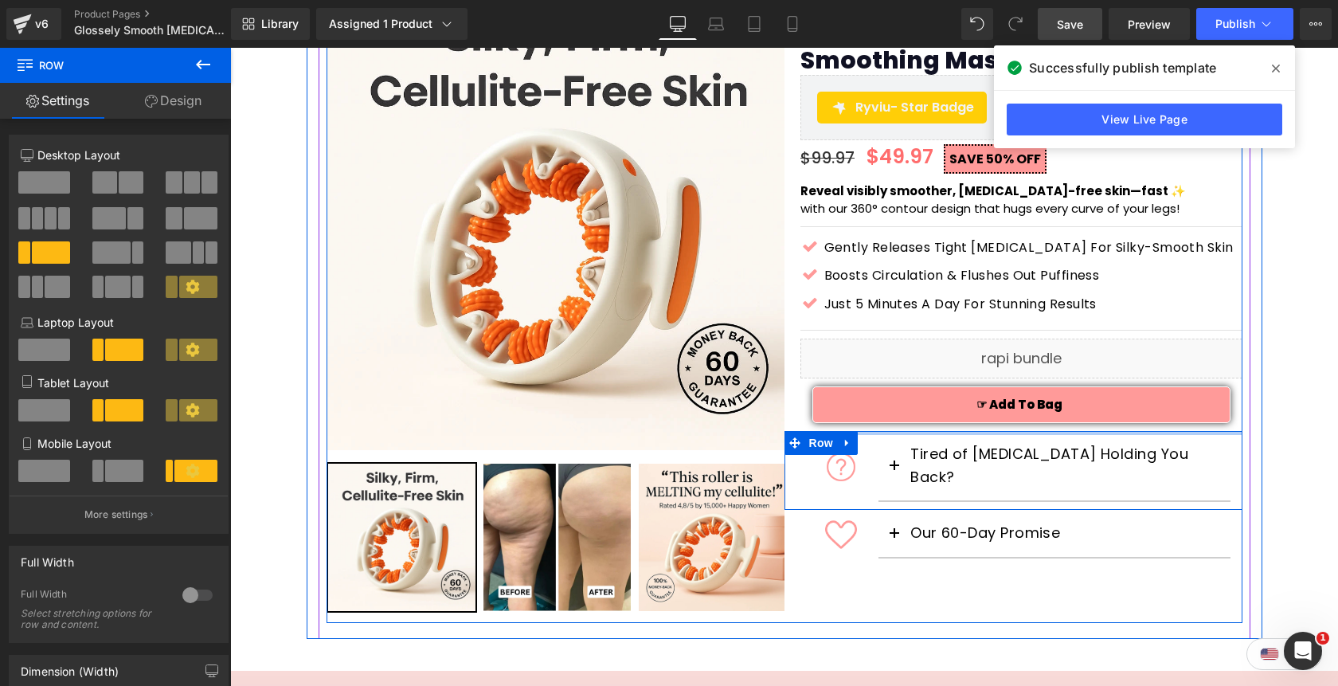
drag, startPoint x: 966, startPoint y: 440, endPoint x: 965, endPoint y: 423, distance: 16.8
click at [965, 423] on div "NEW: 🏆 2025's Most Viral [MEDICAL_DATA] Treatment Text Block Glossely [MEDICAL_…" at bounding box center [1014, 279] width 458 height 574
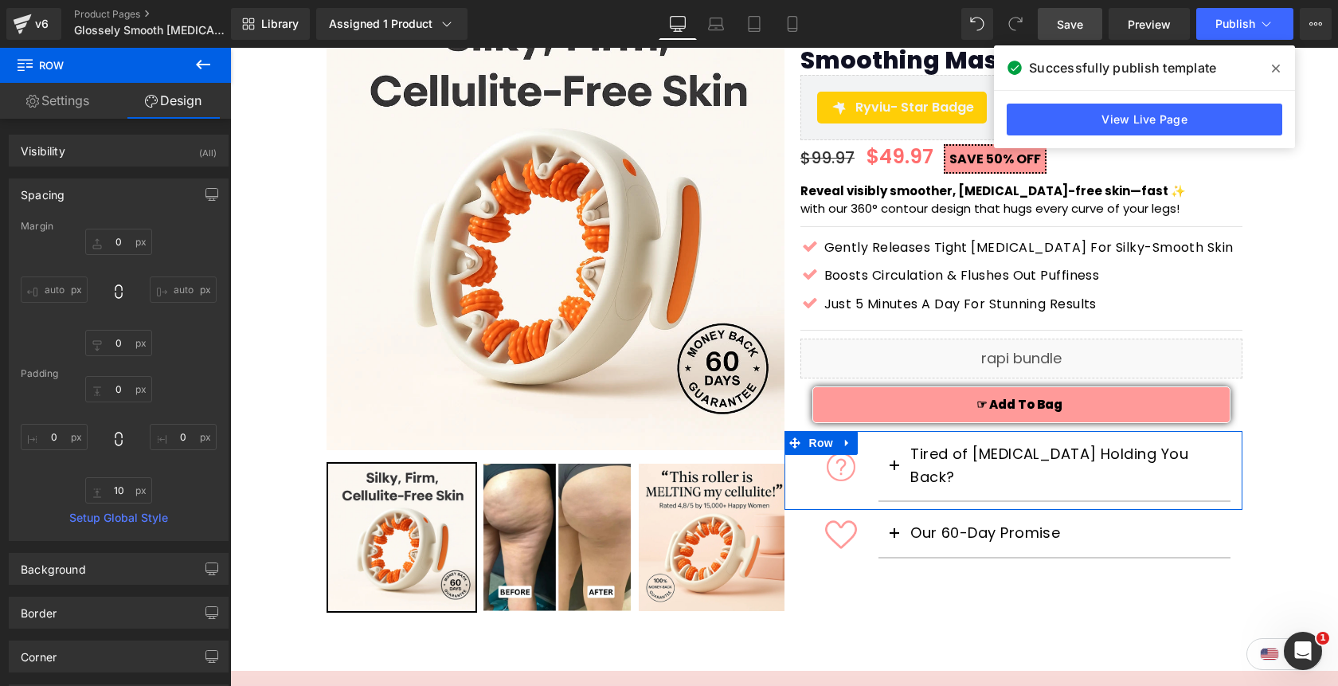
click at [1080, 27] on span "Save" at bounding box center [1070, 24] width 26 height 17
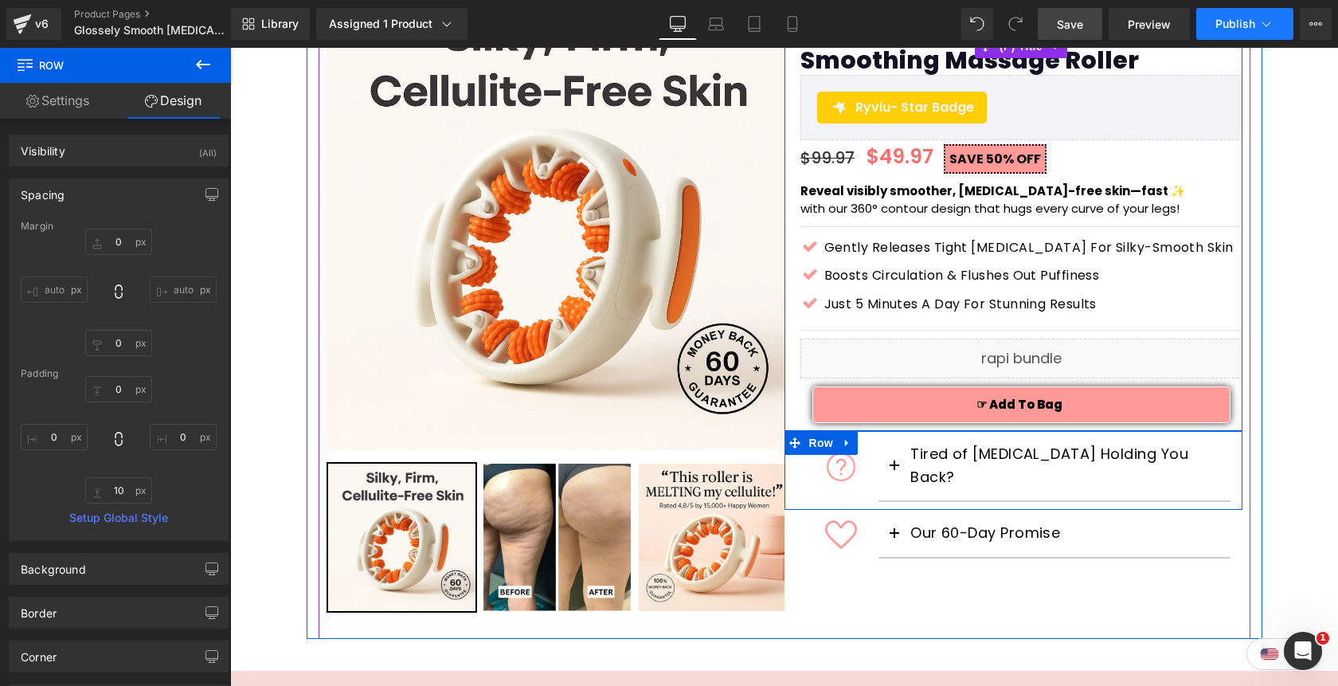
click at [1231, 30] on button "Publish" at bounding box center [1245, 24] width 97 height 32
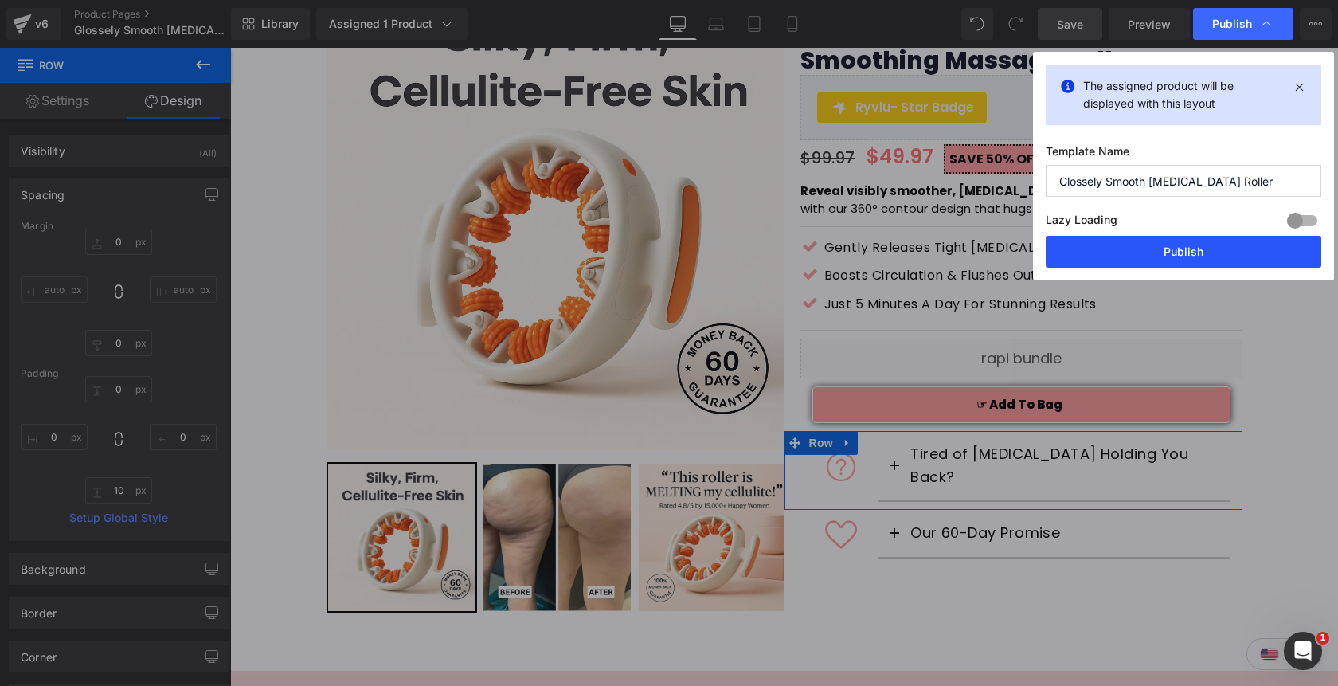
click at [1173, 251] on button "Publish" at bounding box center [1184, 252] width 276 height 32
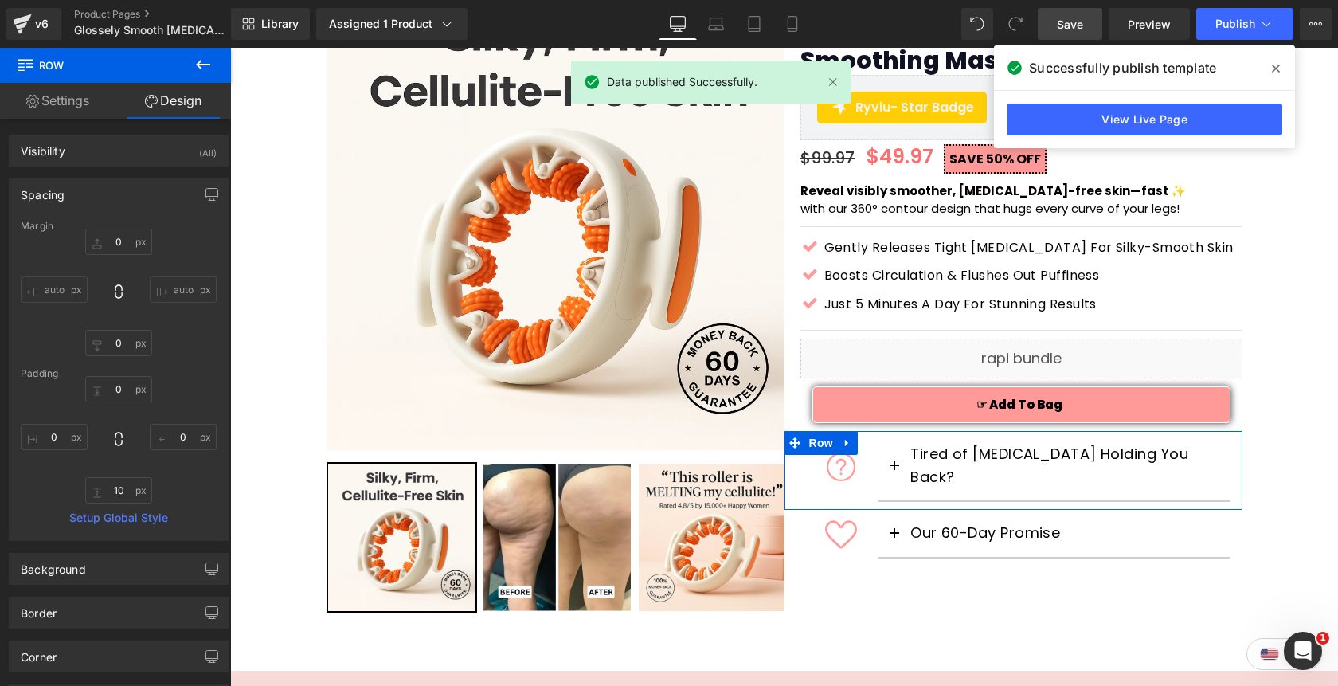
click at [1282, 69] on span at bounding box center [1276, 68] width 25 height 25
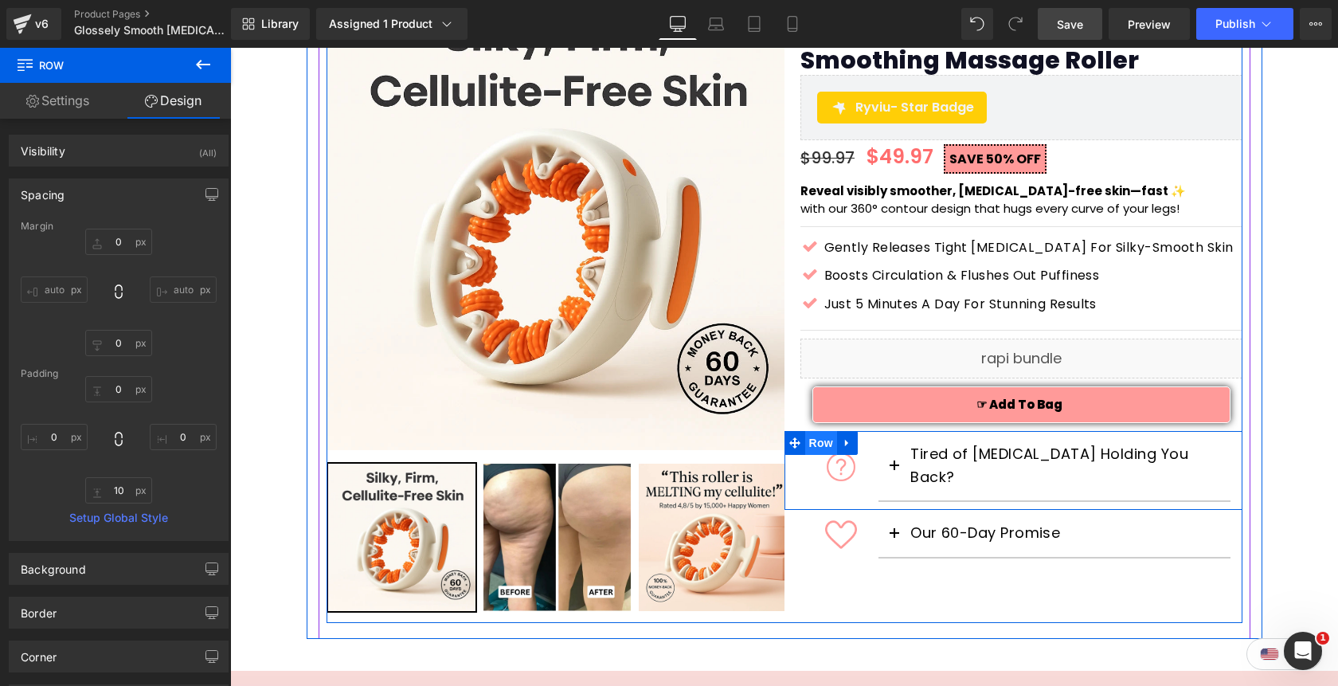
click at [821, 443] on span "Row" at bounding box center [821, 443] width 32 height 24
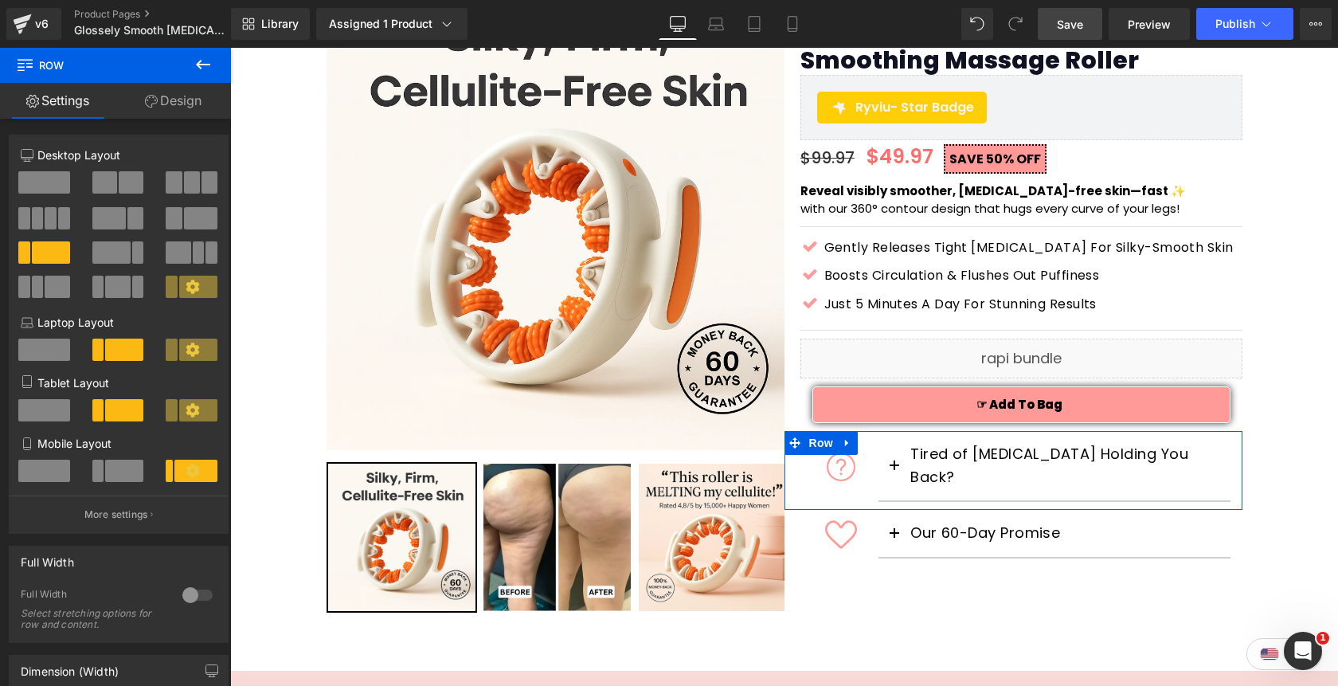
click at [185, 107] on link "Design" at bounding box center [174, 101] width 116 height 36
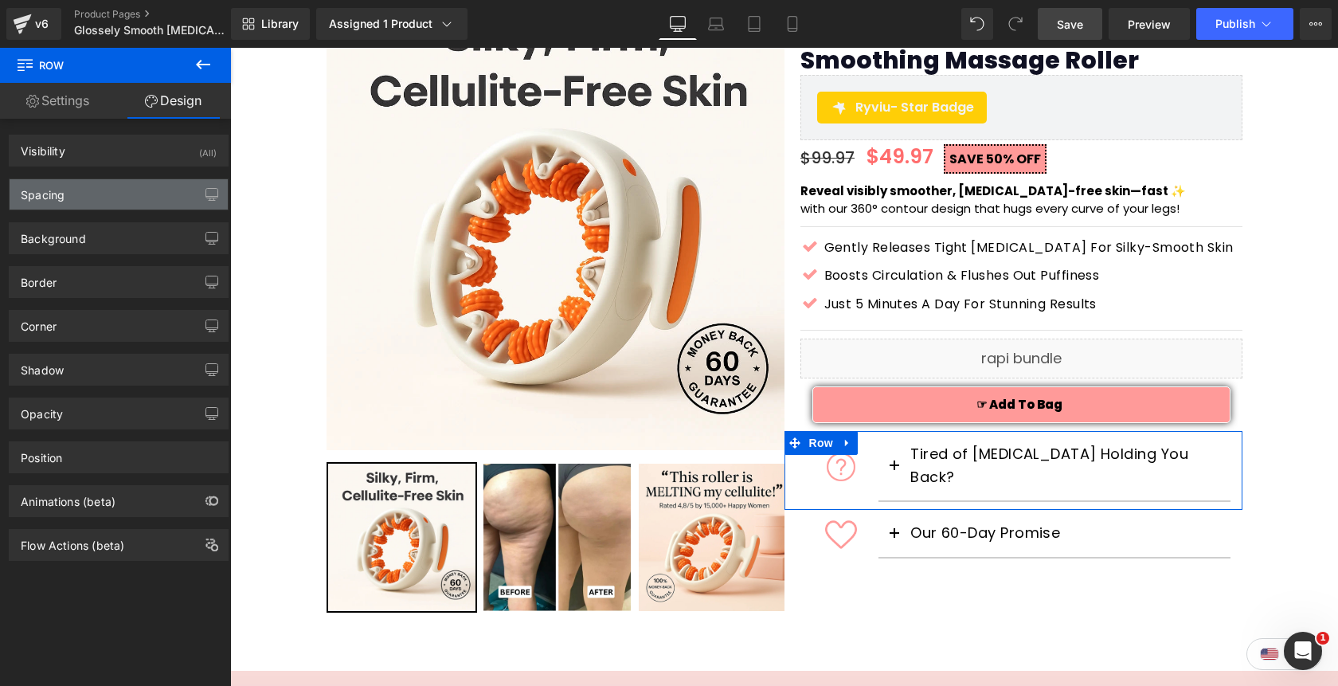
click at [143, 189] on div "Spacing" at bounding box center [119, 194] width 218 height 30
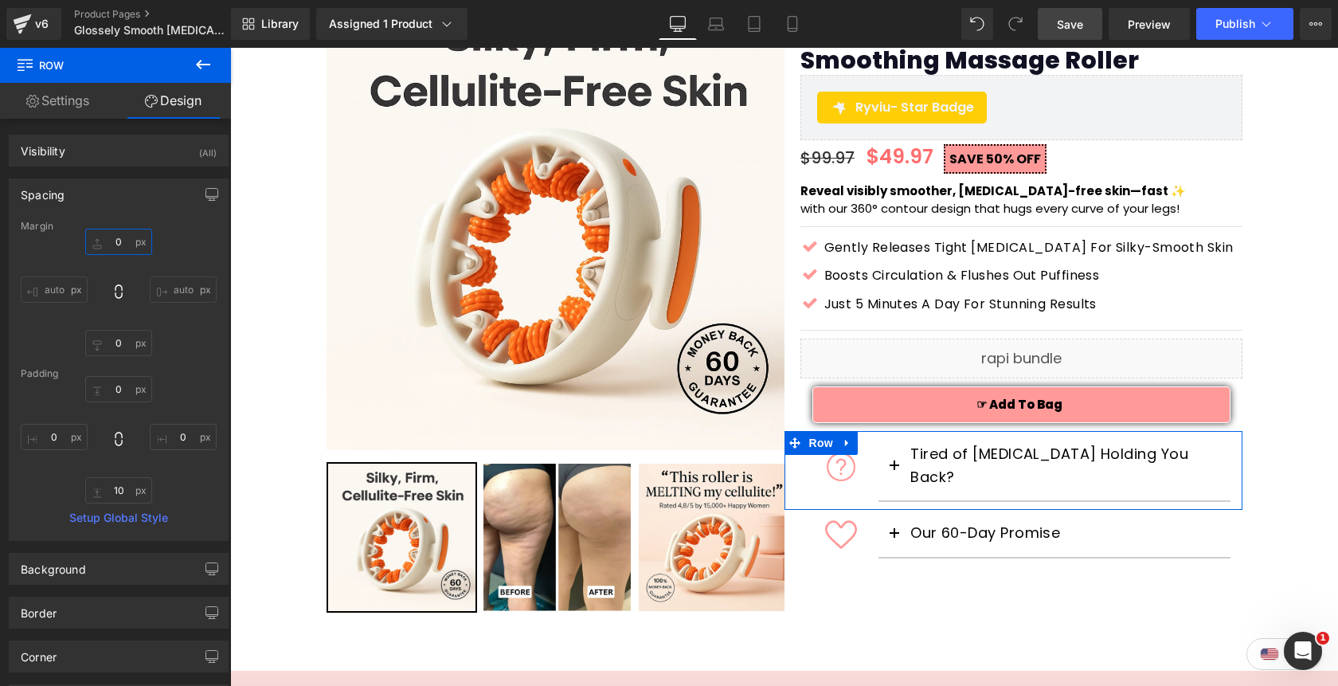
click at [128, 239] on input "0" at bounding box center [118, 242] width 67 height 26
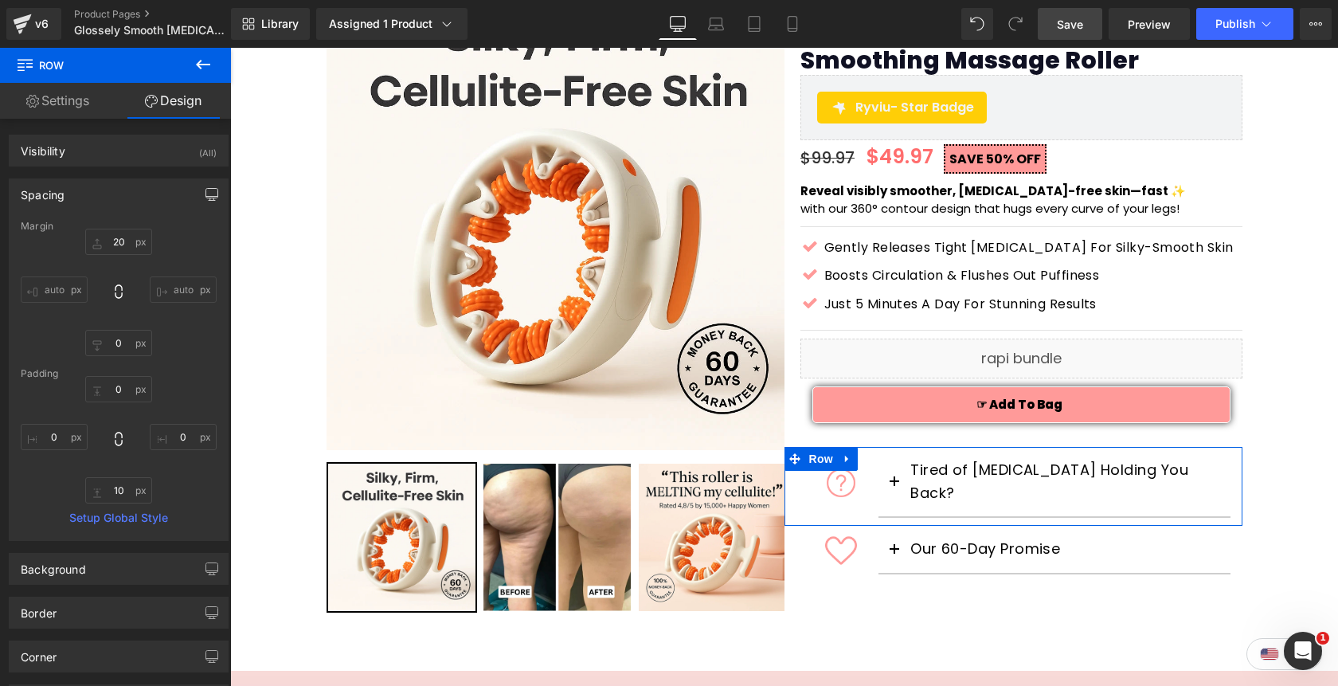
click at [207, 189] on icon "button" at bounding box center [212, 194] width 13 height 13
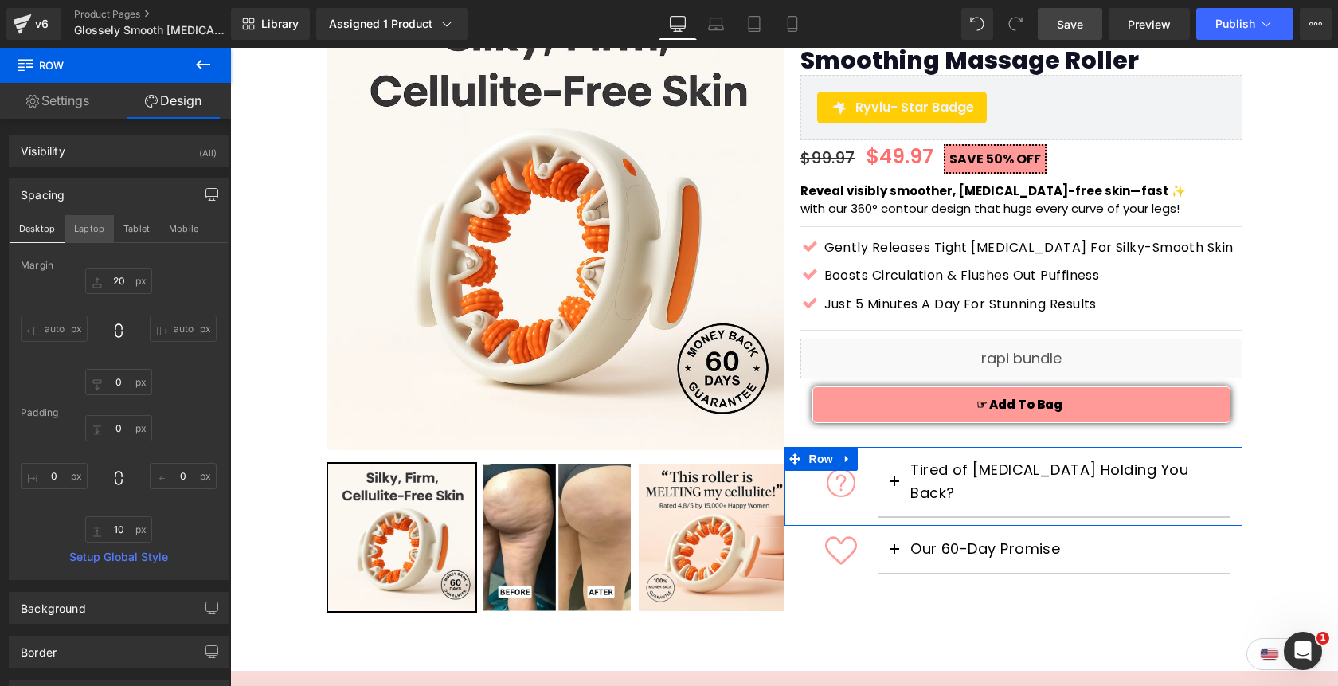
click at [90, 222] on button "Laptop" at bounding box center [89, 228] width 49 height 27
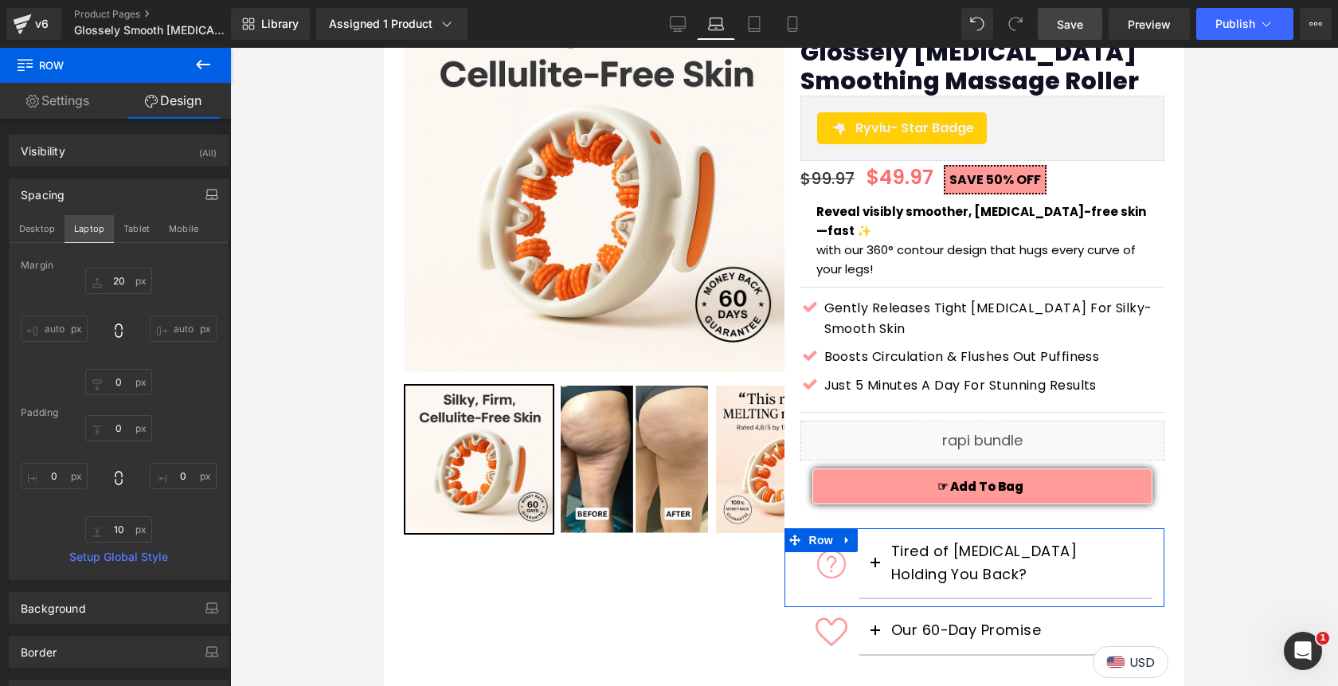
scroll to position [368, 0]
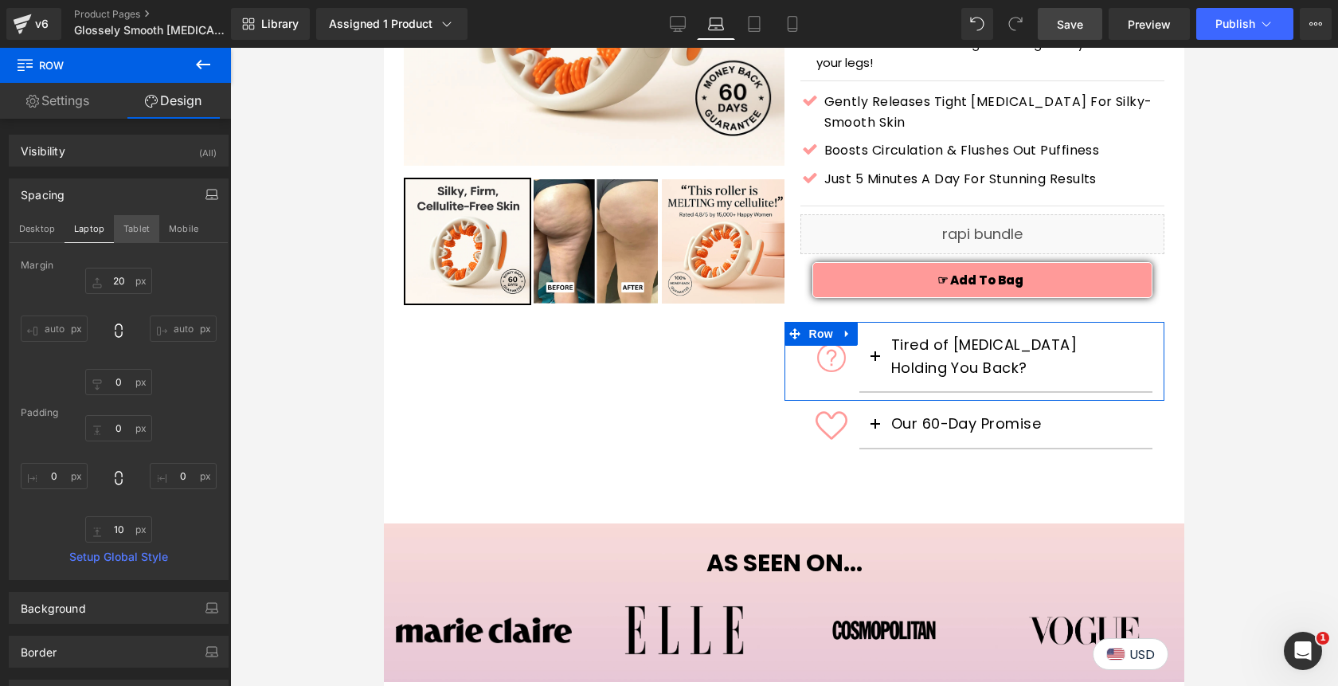
click at [127, 231] on button "Tablet" at bounding box center [136, 228] width 45 height 27
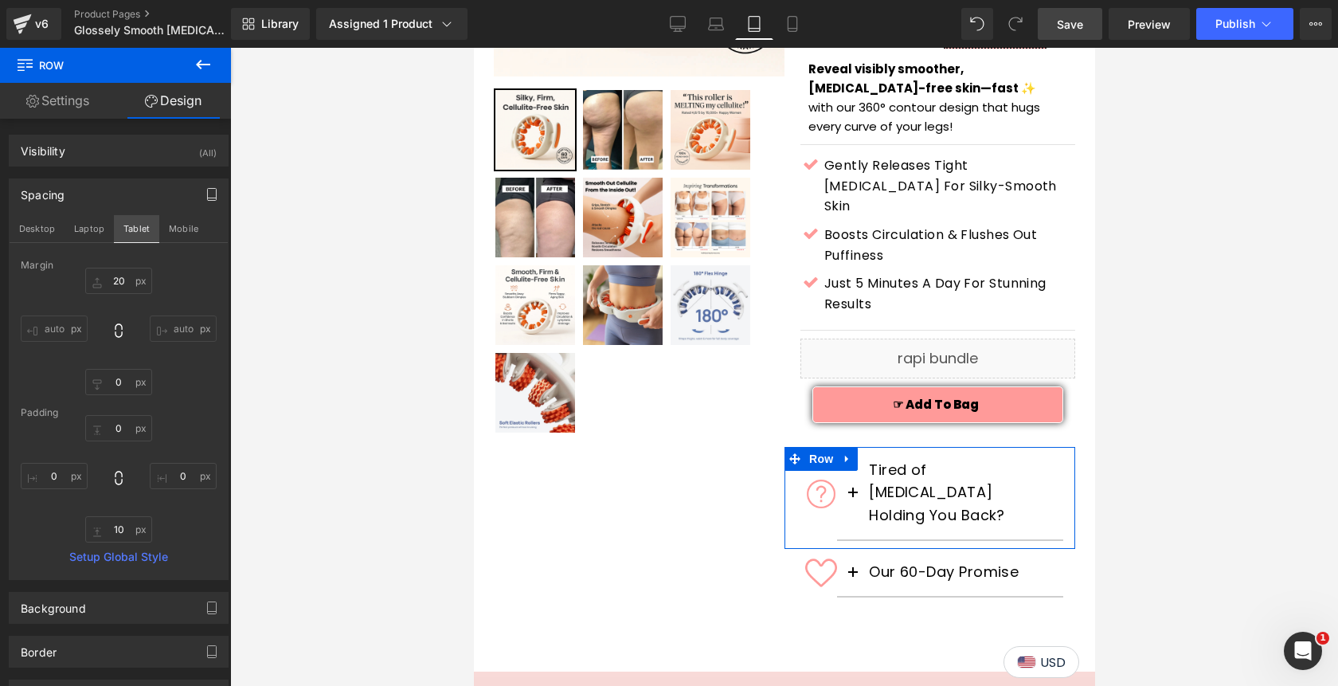
scroll to position [503, 0]
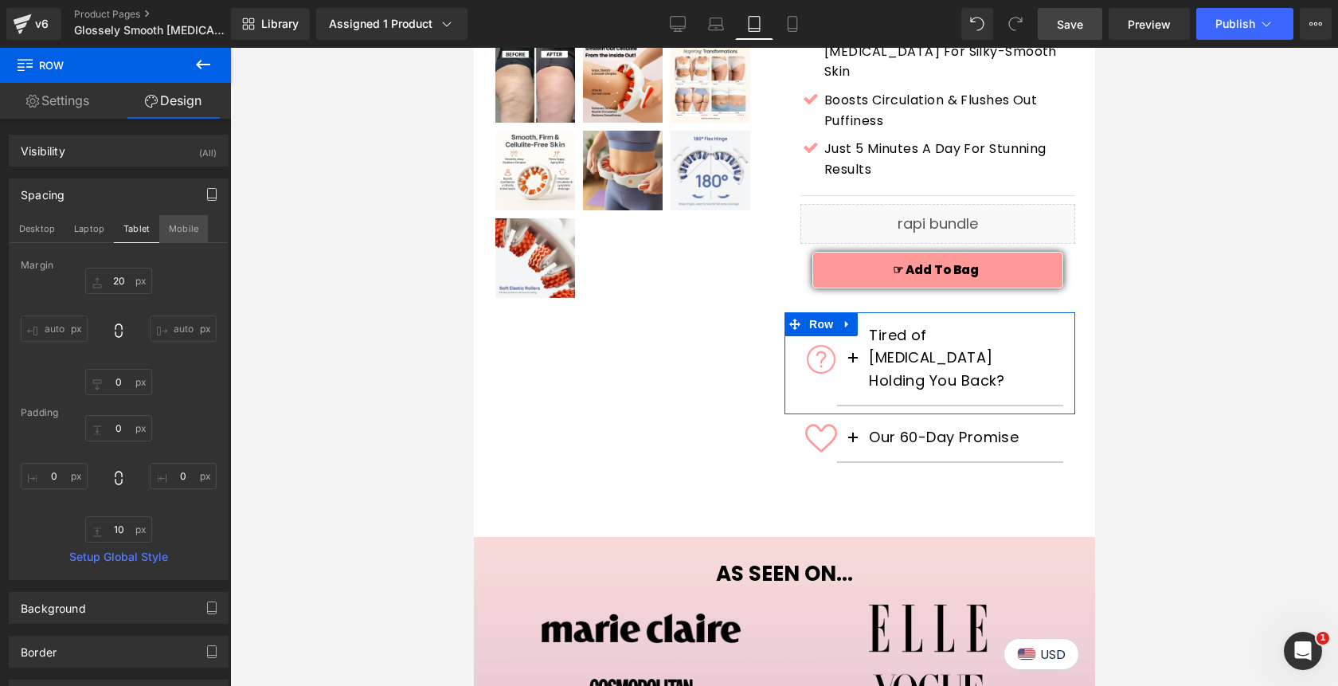
click at [186, 233] on button "Mobile" at bounding box center [183, 228] width 49 height 27
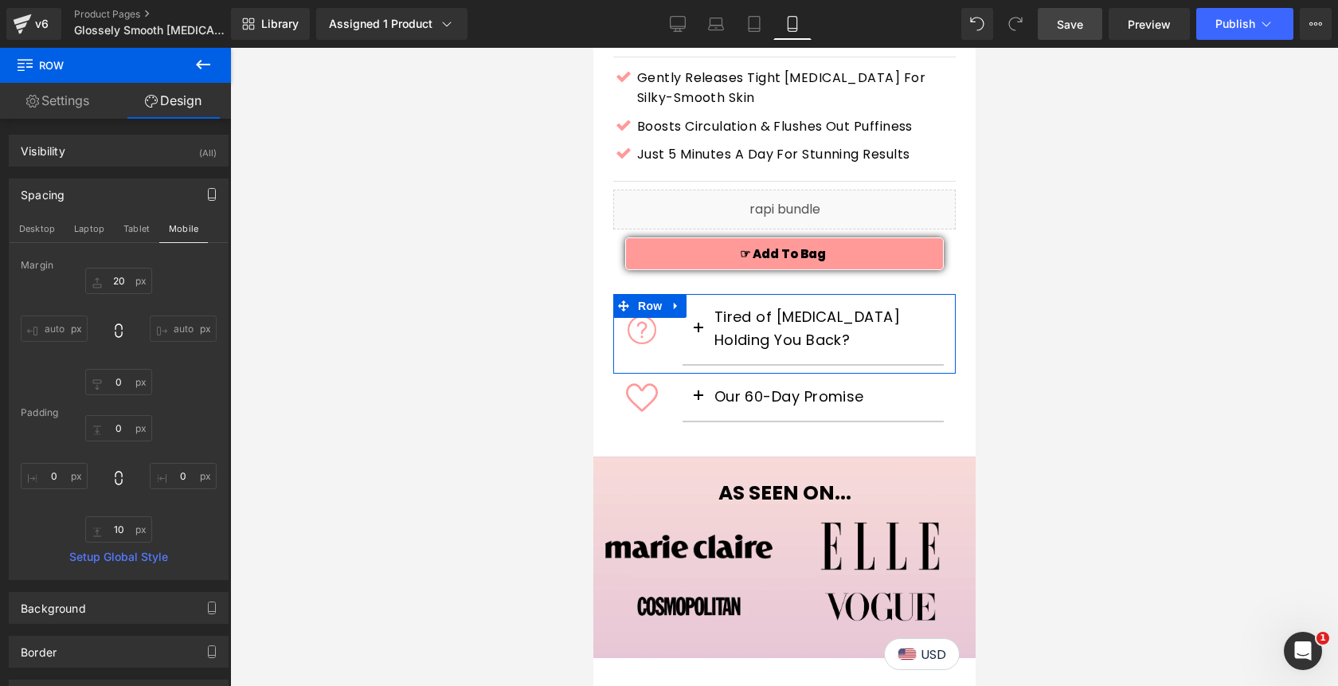
scroll to position [856, 0]
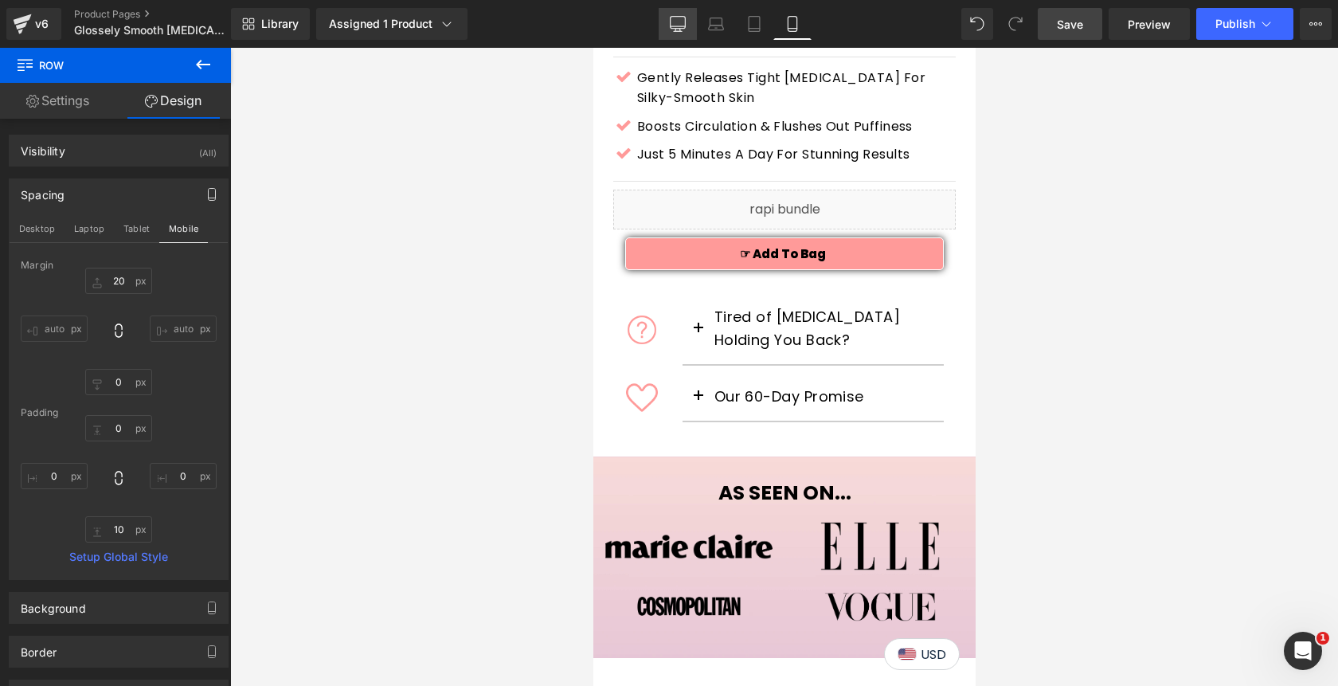
click at [676, 32] on link "Desktop" at bounding box center [678, 24] width 38 height 32
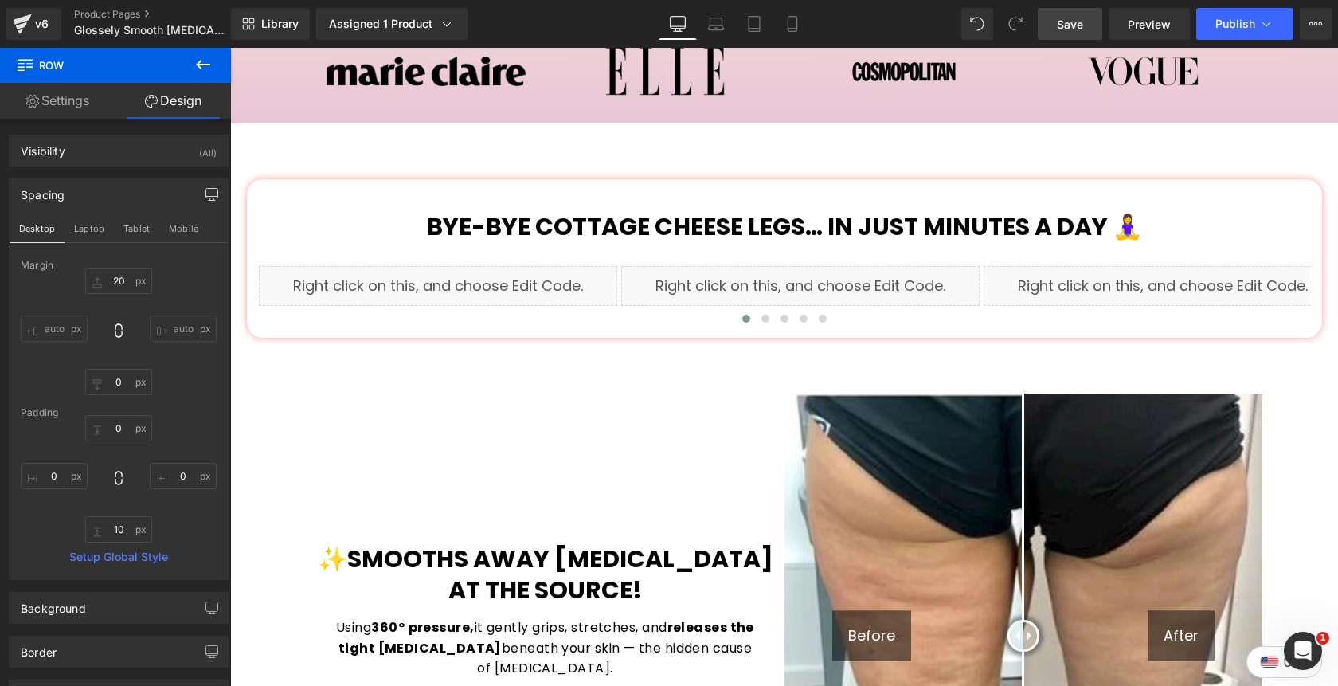
scroll to position [345, 0]
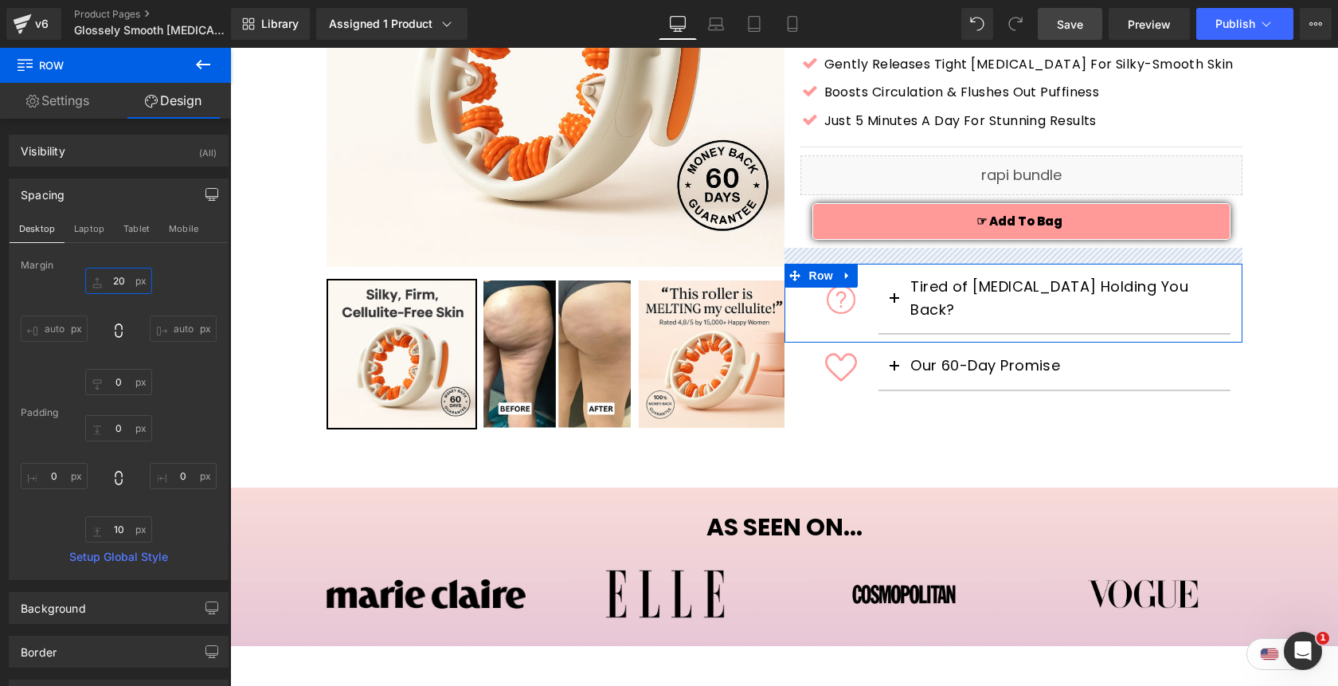
click at [117, 284] on input "20" at bounding box center [118, 281] width 67 height 26
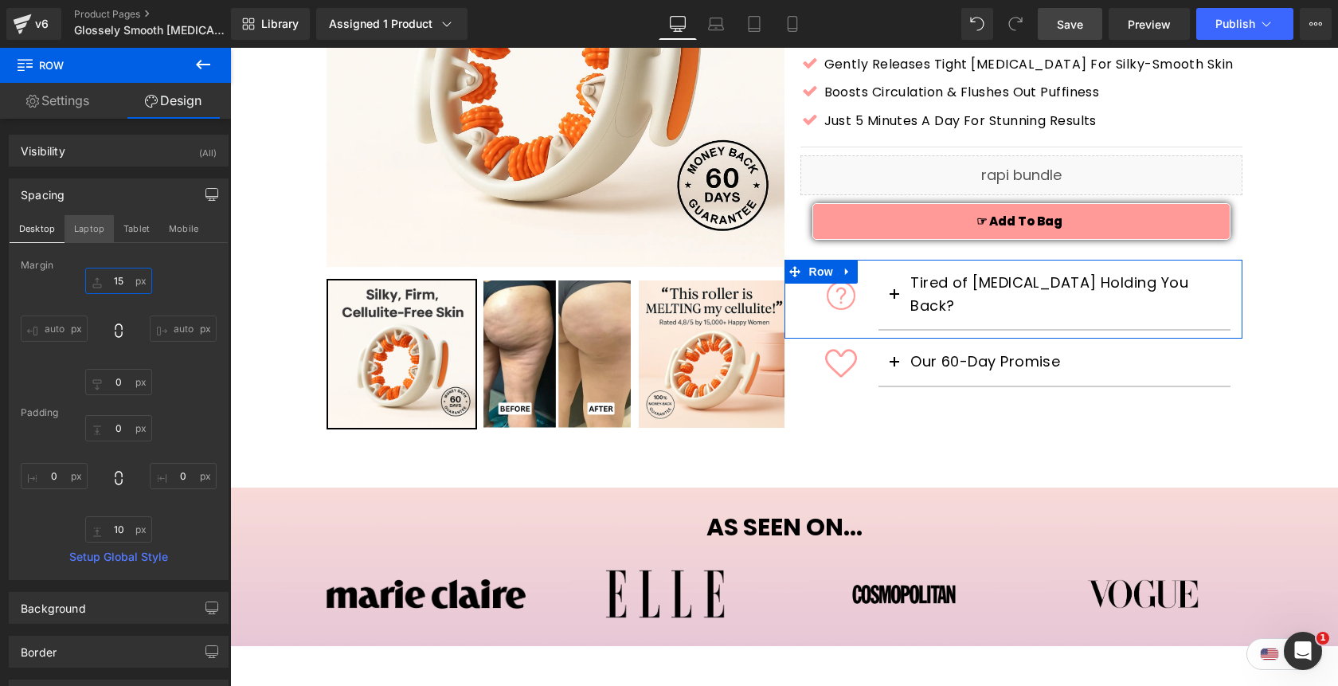
type input "15"
click at [85, 226] on button "Laptop" at bounding box center [89, 228] width 49 height 27
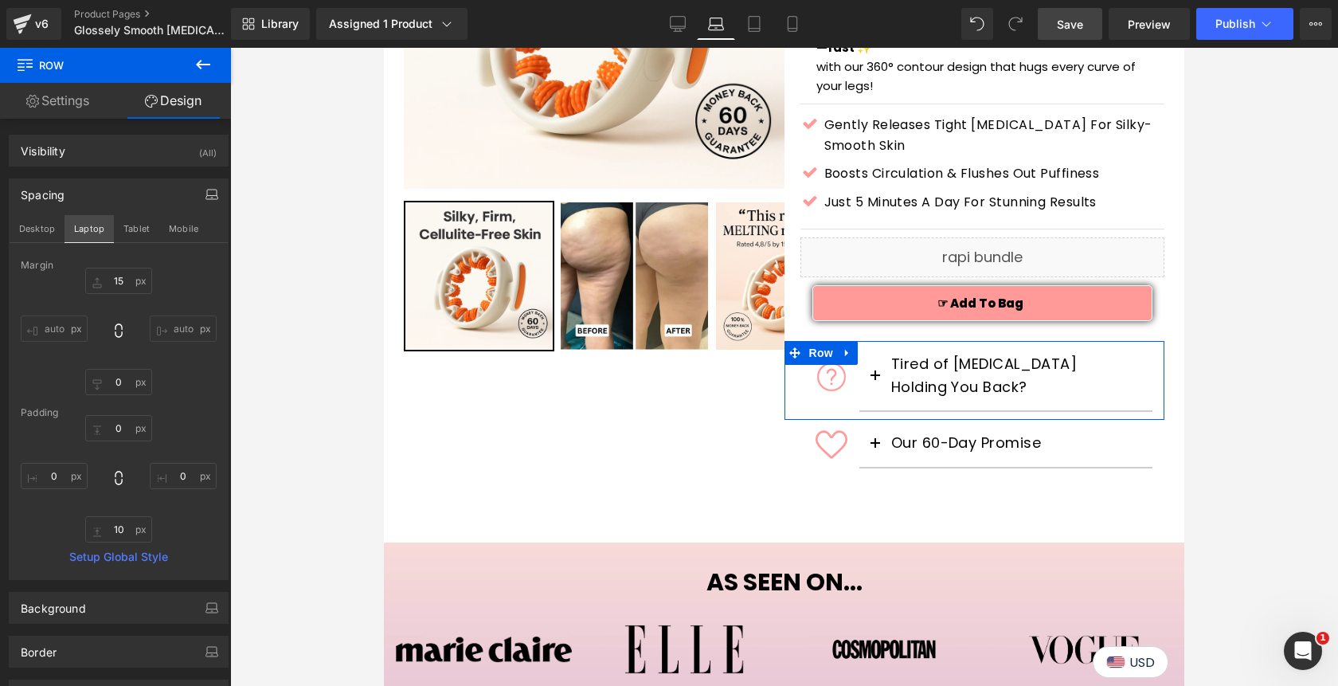
scroll to position [368, 0]
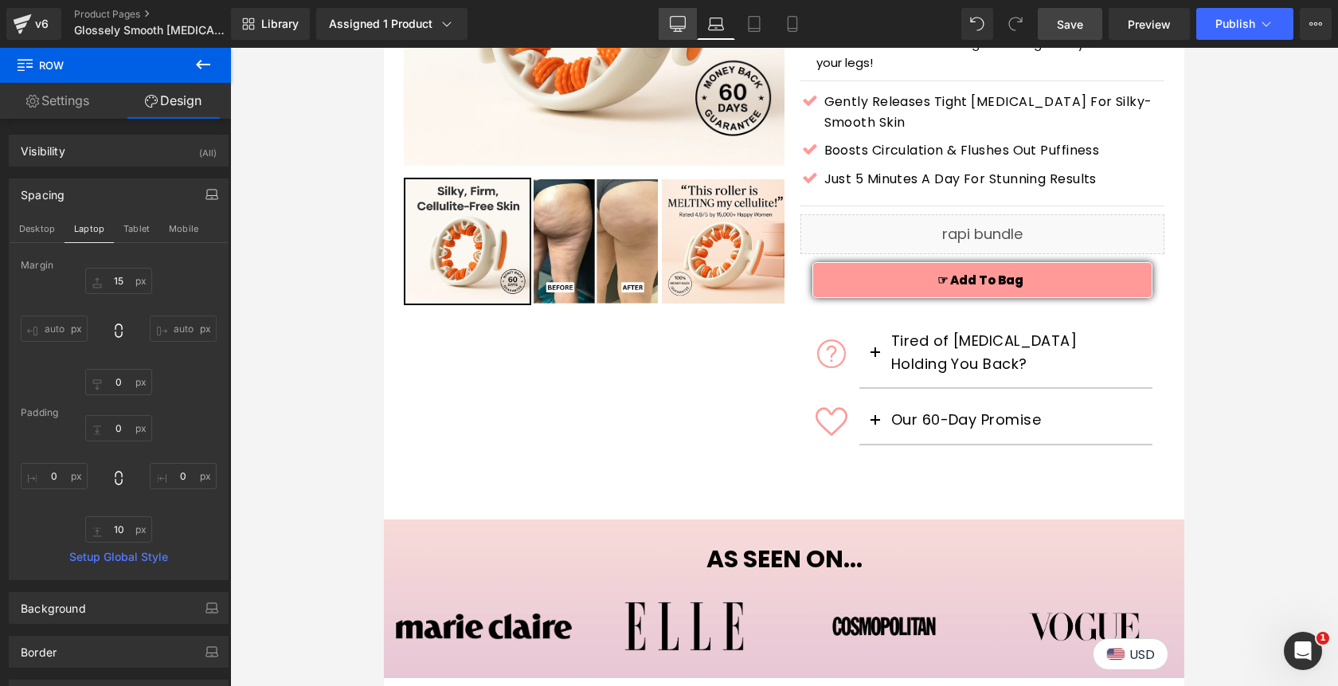
click at [680, 25] on icon at bounding box center [678, 24] width 16 height 16
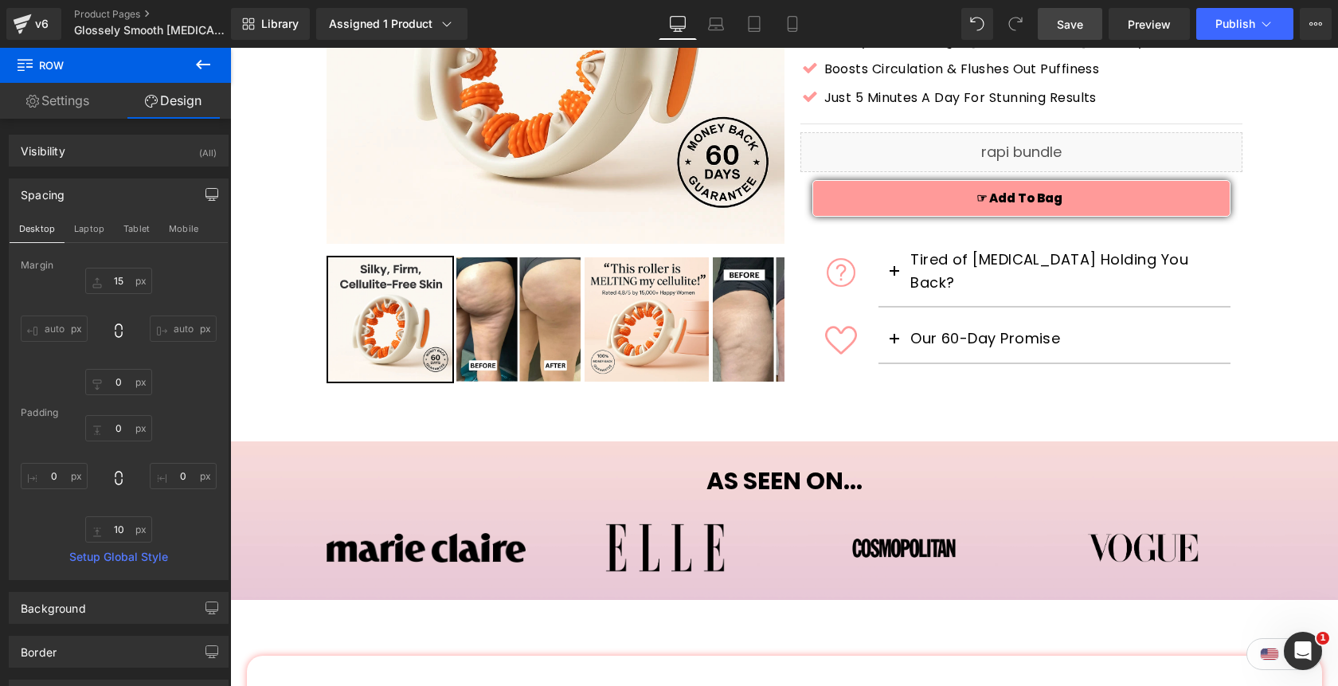
scroll to position [345, 0]
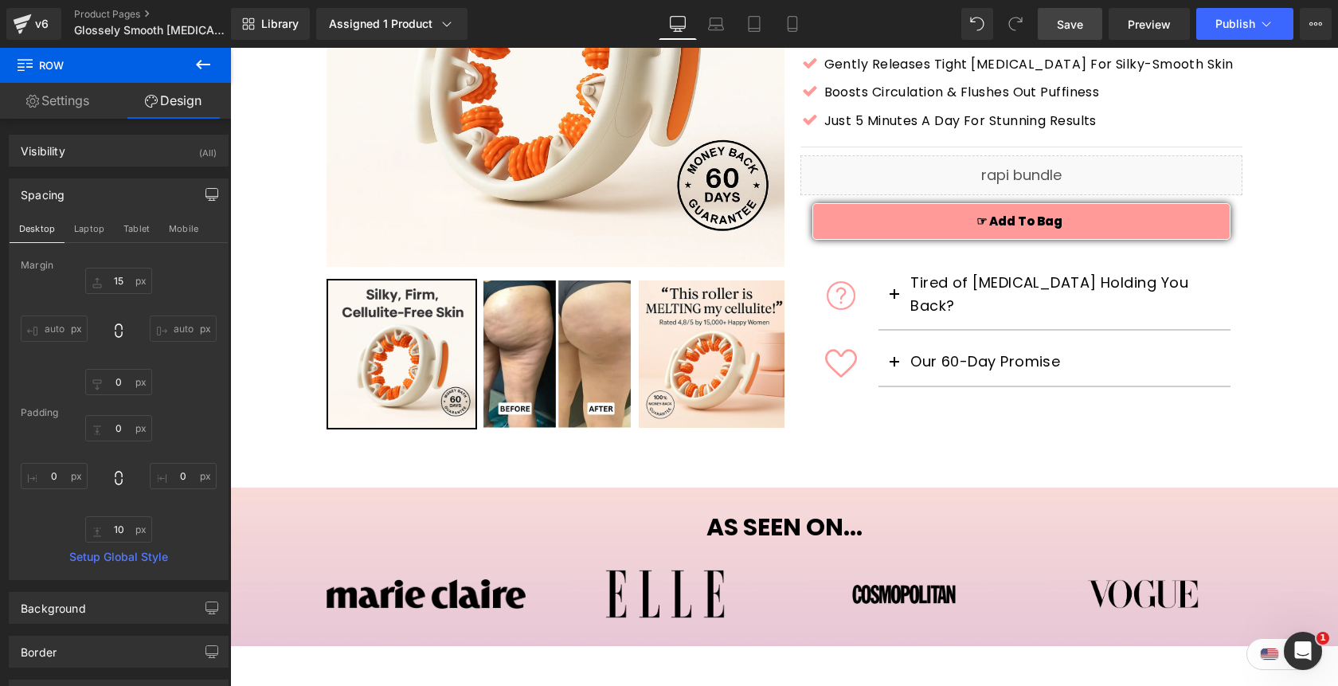
click at [1077, 23] on span "Save" at bounding box center [1070, 24] width 26 height 17
click at [1235, 33] on button "Publish" at bounding box center [1245, 24] width 97 height 32
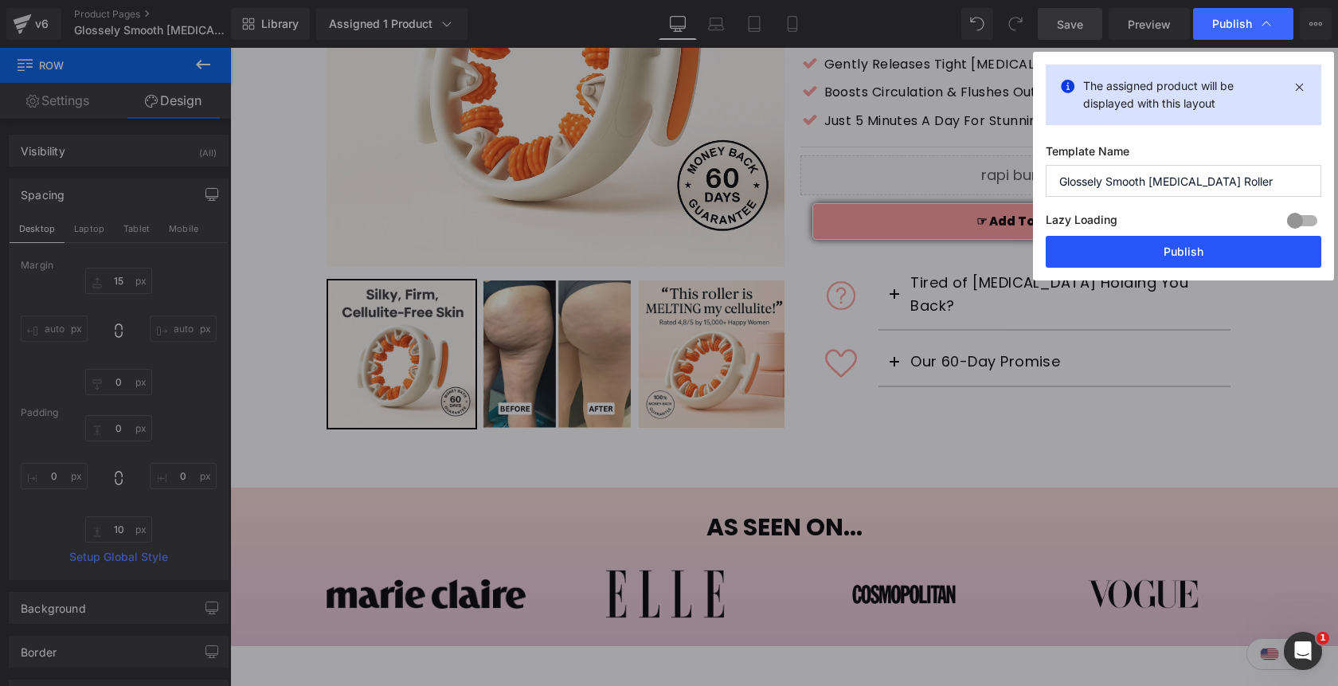
click at [1206, 248] on button "Publish" at bounding box center [1184, 252] width 276 height 32
